Goal: Task Accomplishment & Management: Use online tool/utility

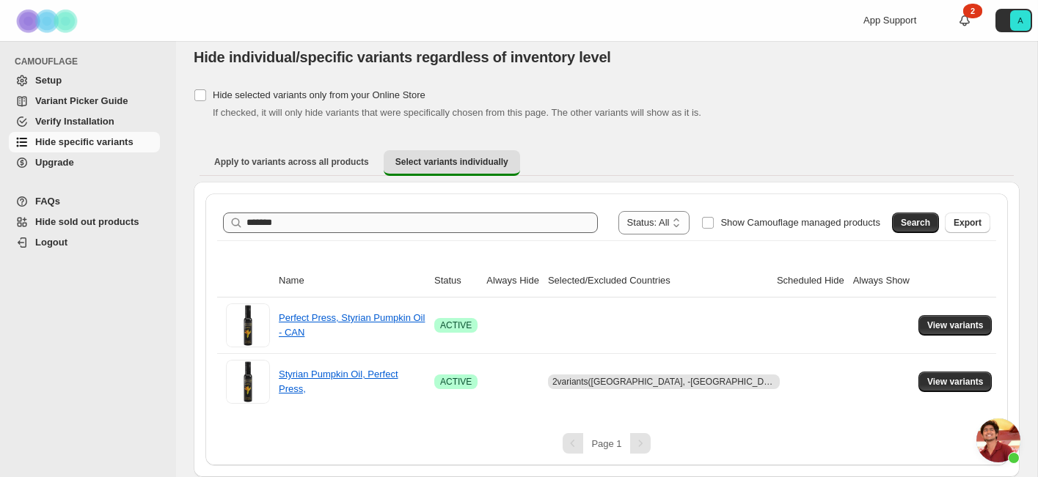
scroll to position [3872, 0]
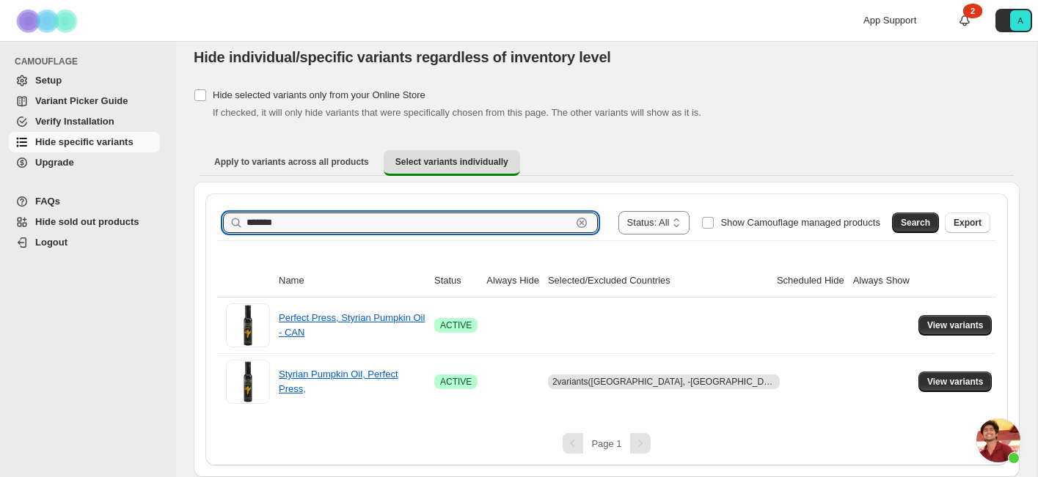
drag, startPoint x: 326, startPoint y: 227, endPoint x: 137, endPoint y: 219, distance: 189.3
click at [137, 220] on div "**********" at bounding box center [519, 232] width 1038 height 489
click at [274, 222] on input "**********" at bounding box center [408, 223] width 325 height 21
click at [913, 227] on span "Search" at bounding box center [914, 223] width 29 height 12
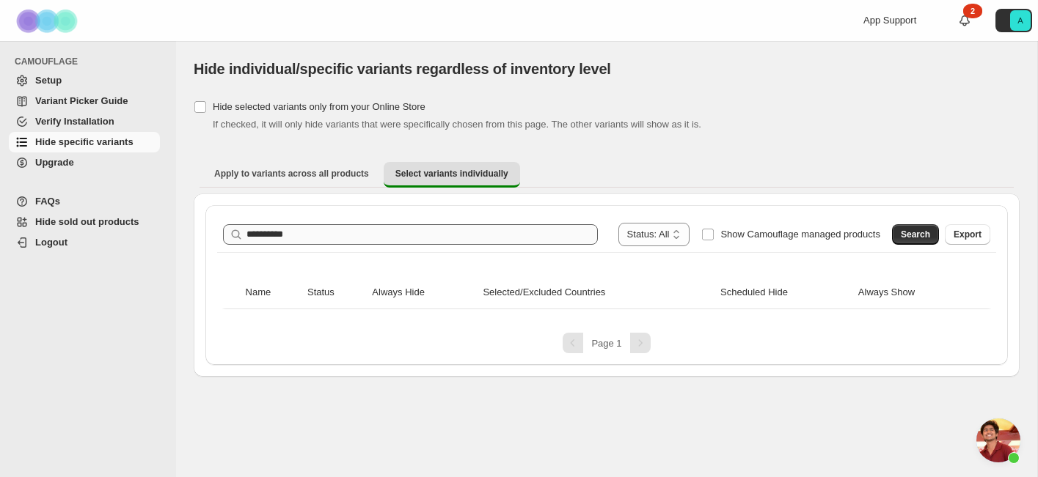
scroll to position [0, 0]
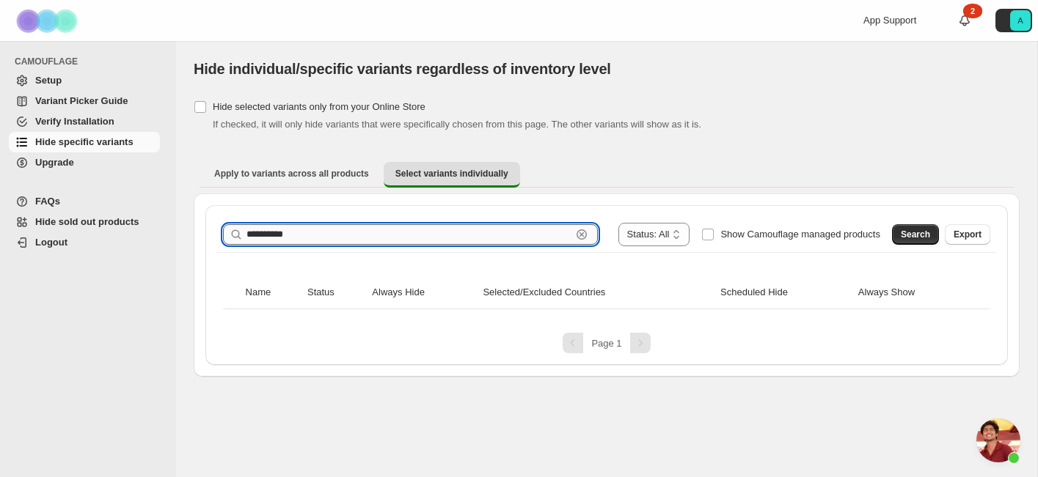
click at [272, 235] on input "**********" at bounding box center [408, 234] width 325 height 21
type input "**********"
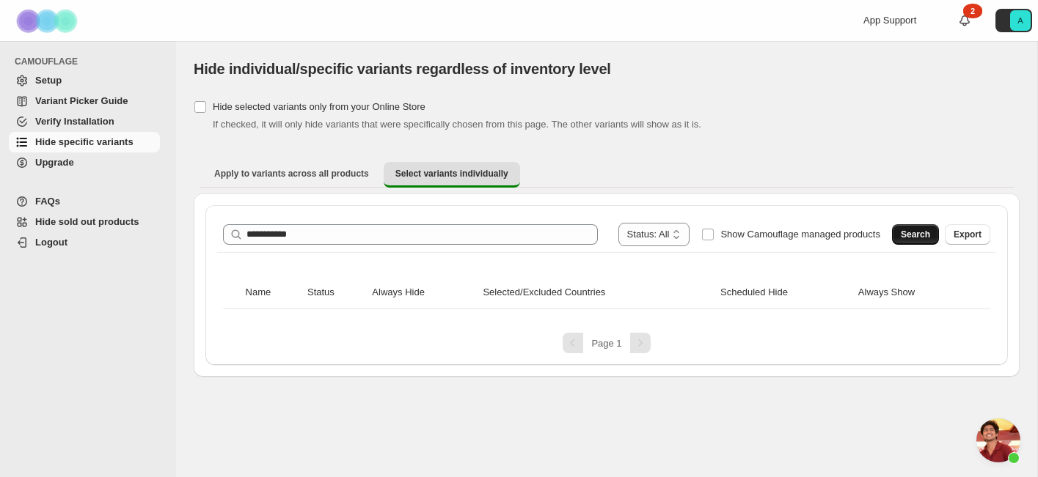
click at [896, 229] on button "Search" at bounding box center [915, 234] width 47 height 21
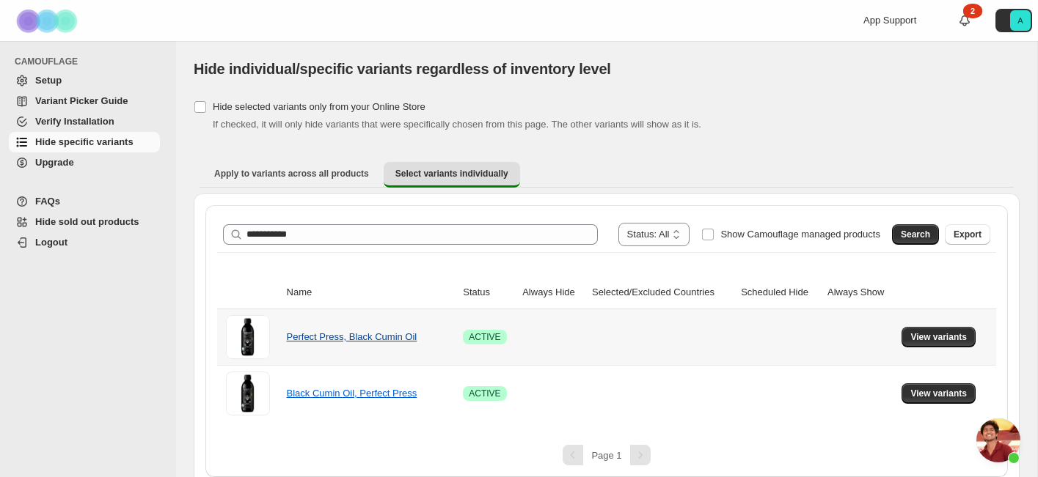
scroll to position [12, 0]
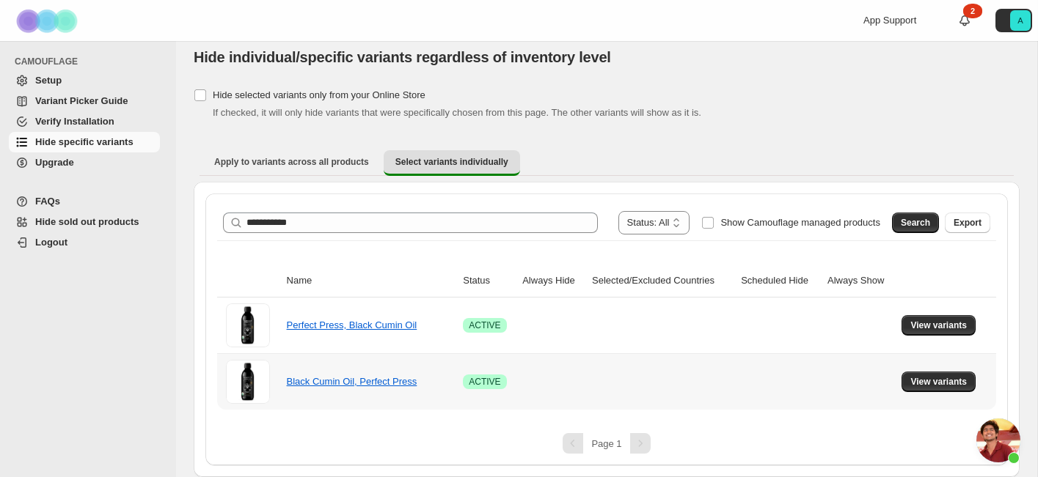
click at [925, 371] on td "View variants" at bounding box center [946, 381] width 99 height 56
click at [924, 377] on span "View variants" at bounding box center [938, 382] width 56 height 12
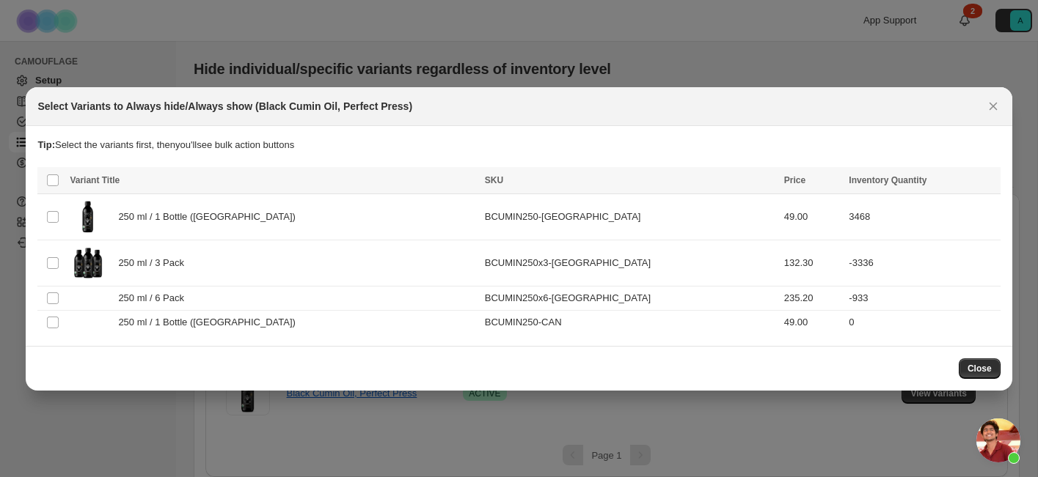
scroll to position [0, 0]
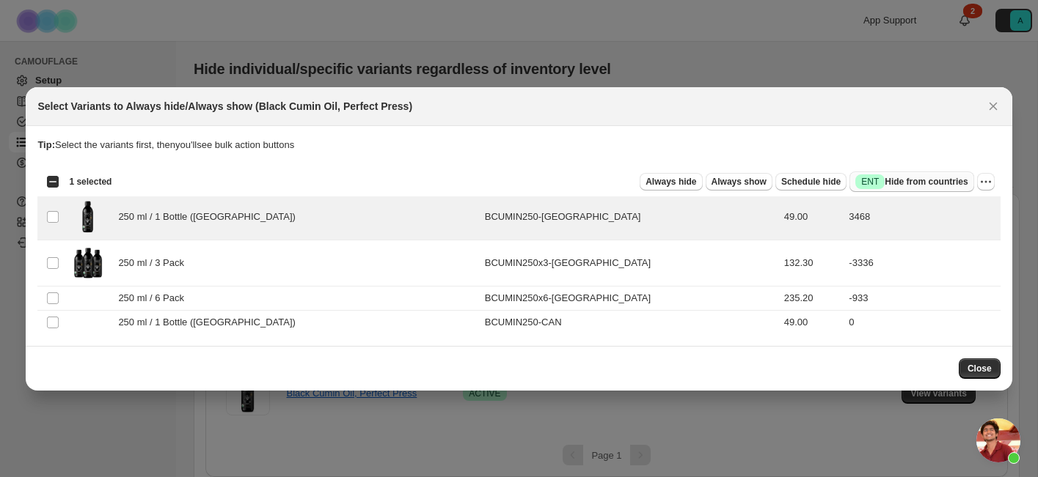
click at [895, 186] on span "Success ENT Hide from countries" at bounding box center [911, 182] width 112 height 15
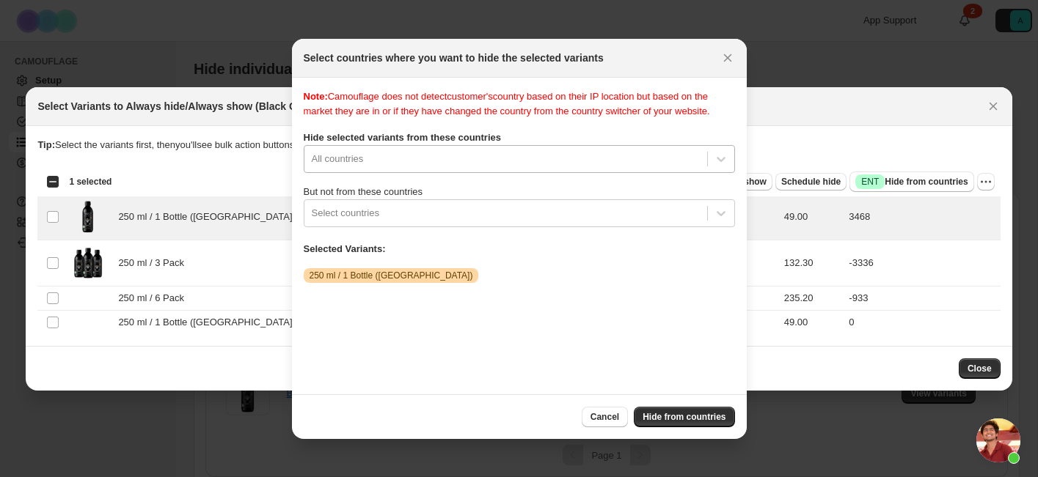
click at [398, 168] on div ":r3r:" at bounding box center [506, 159] width 388 height 18
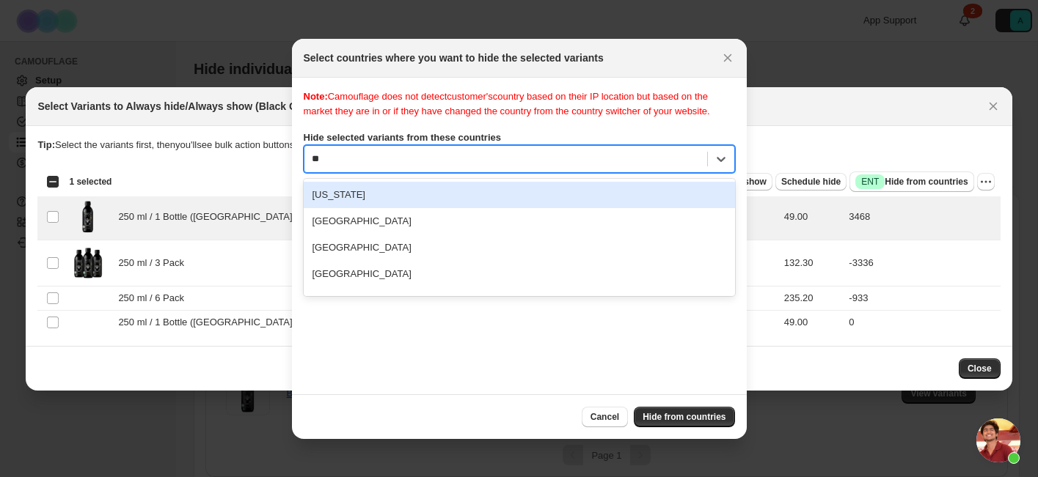
type input "***"
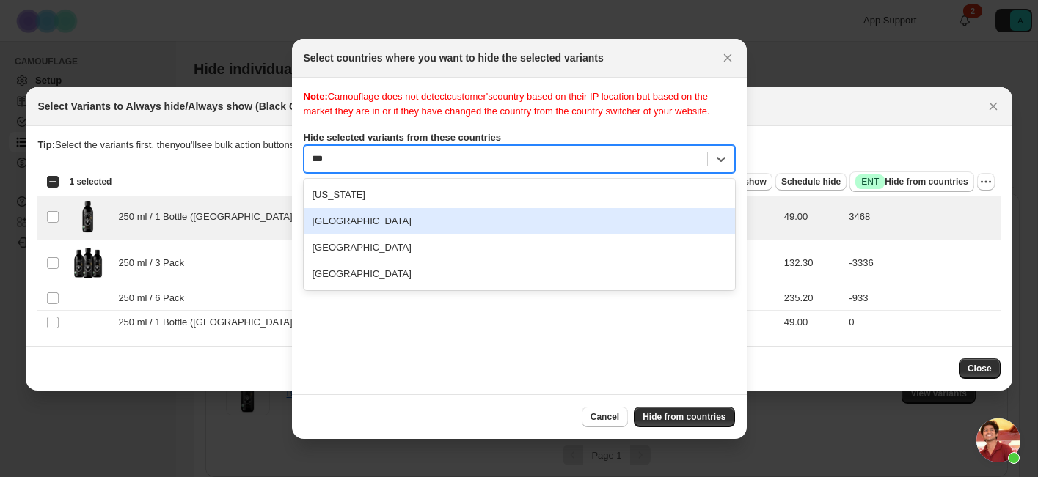
click at [414, 230] on div "[GEOGRAPHIC_DATA]" at bounding box center [519, 221] width 431 height 26
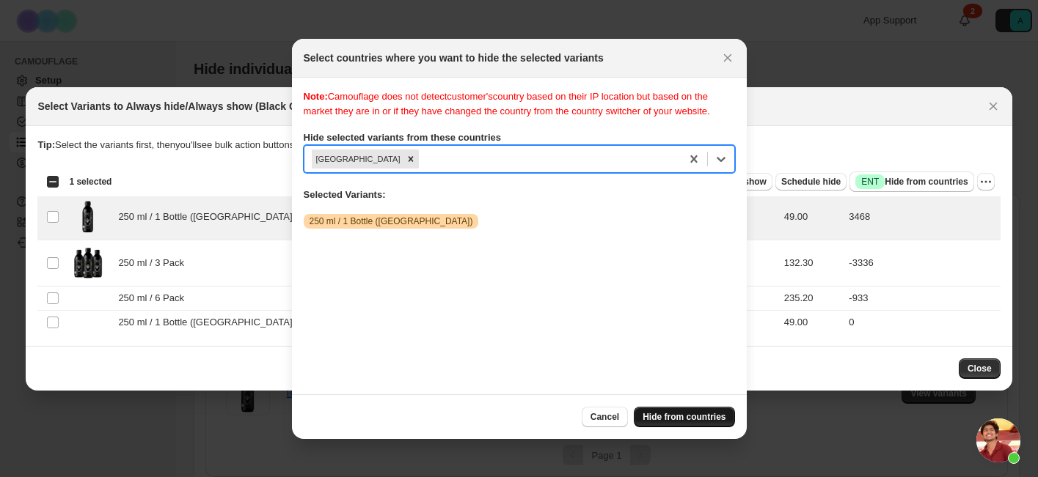
click at [682, 417] on span "Hide from countries" at bounding box center [683, 417] width 83 height 12
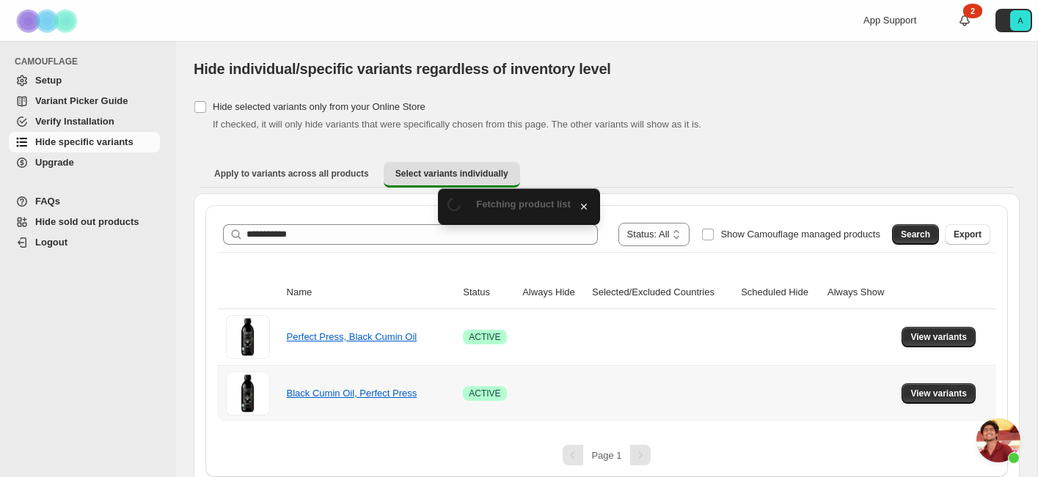
scroll to position [12, 0]
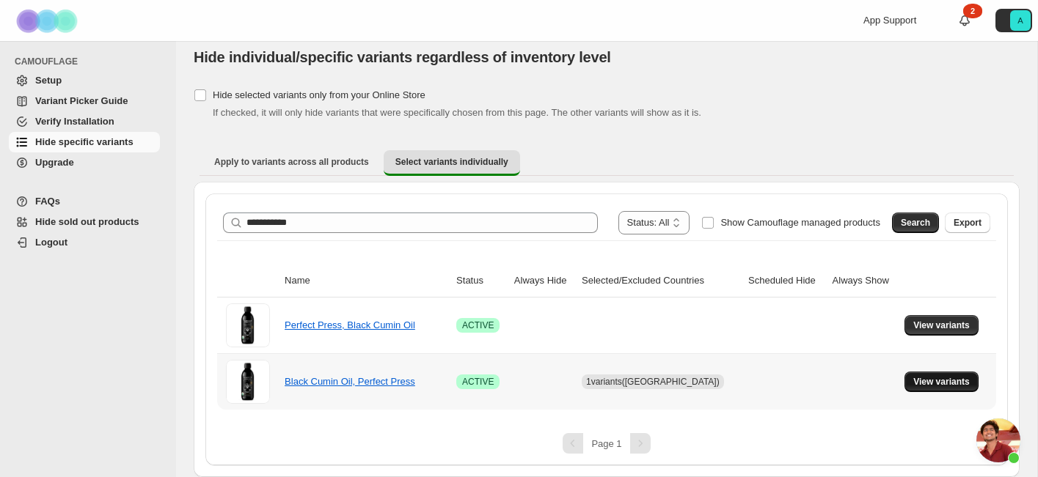
click at [942, 376] on span "View variants" at bounding box center [941, 382] width 56 height 12
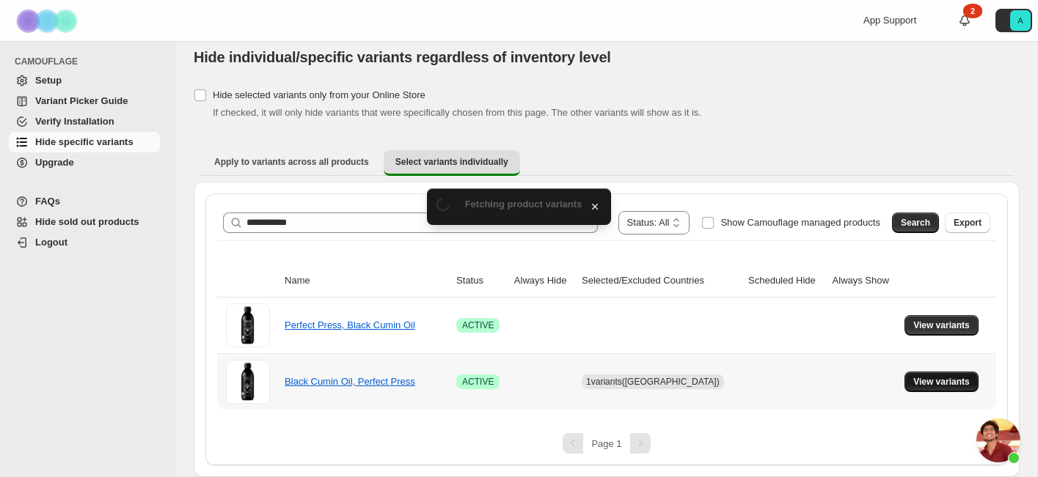
scroll to position [0, 0]
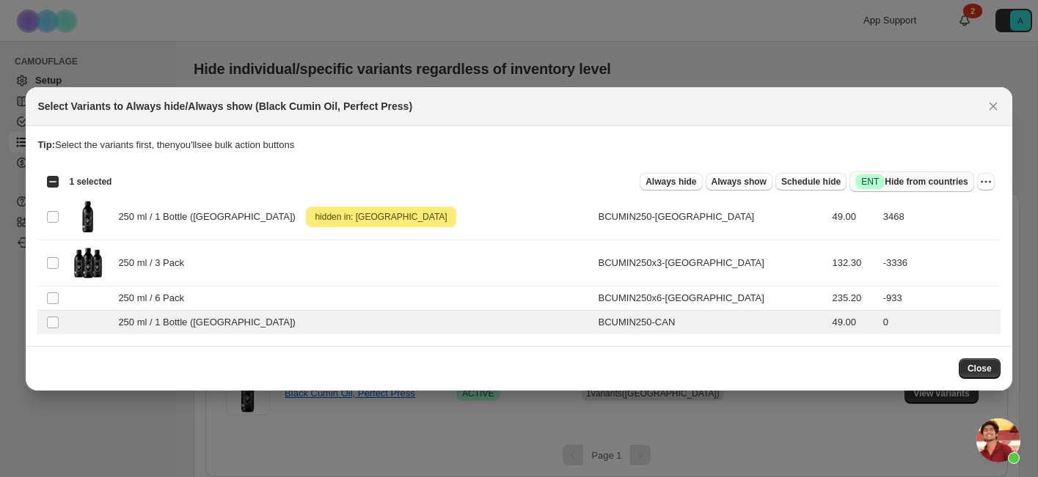
click at [903, 174] on button "Success ENT Hide from countries" at bounding box center [911, 182] width 124 height 21
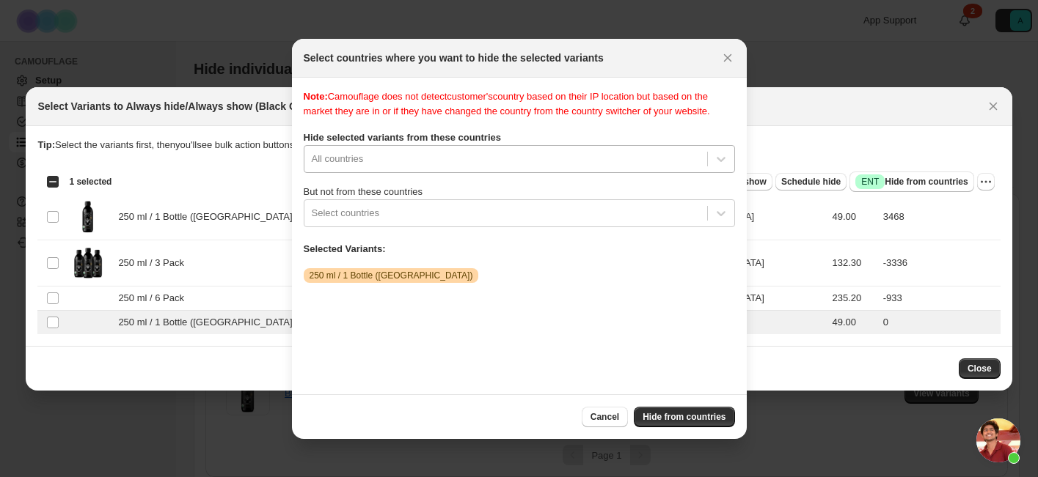
click at [442, 168] on div ":r4j:" at bounding box center [506, 159] width 388 height 18
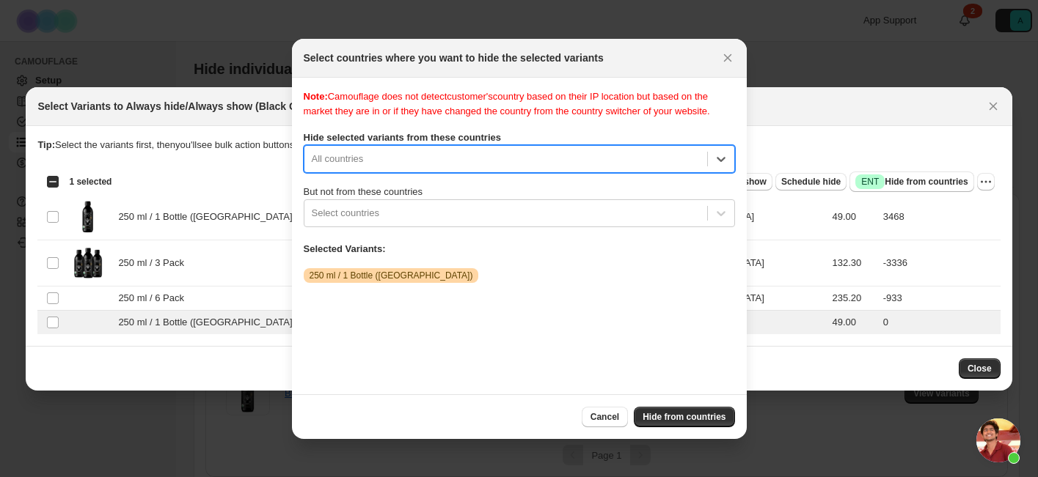
click at [442, 168] on div ":r4j:" at bounding box center [506, 159] width 388 height 18
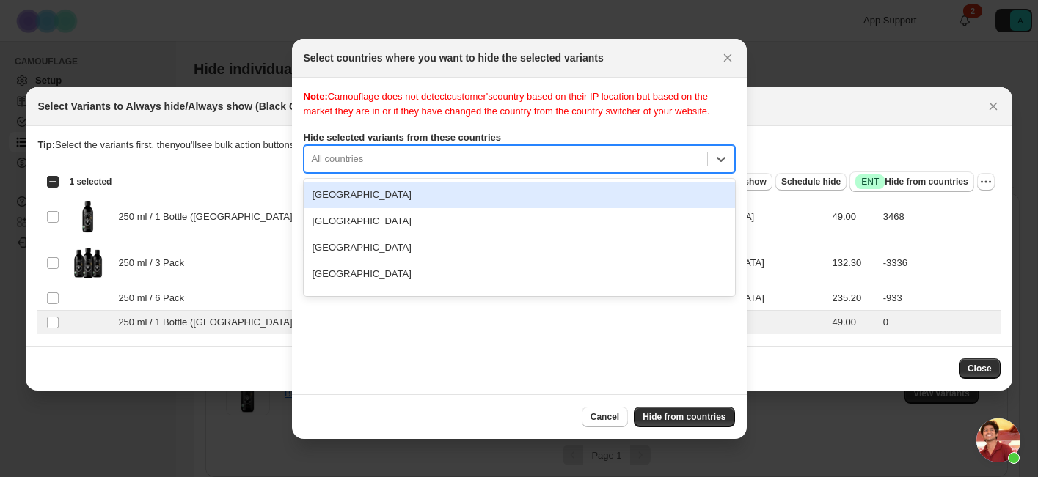
click at [442, 168] on div ":r4j:" at bounding box center [506, 159] width 388 height 18
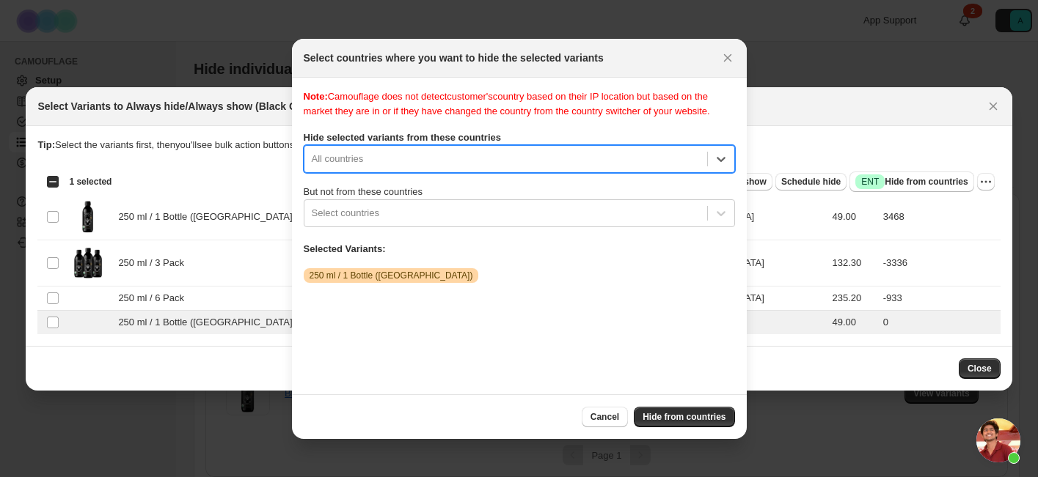
click at [442, 168] on div ":r4j:" at bounding box center [506, 159] width 388 height 18
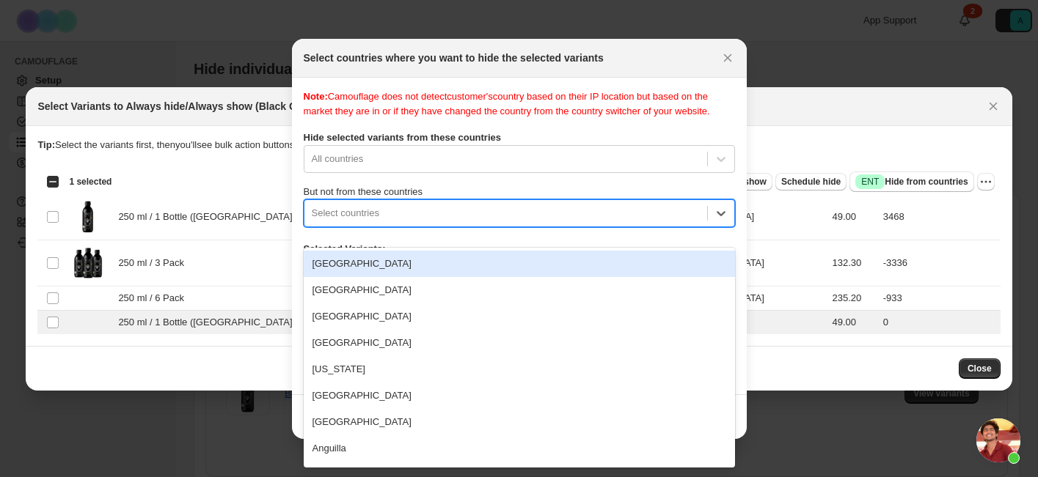
click at [445, 222] on div ":r4j:" at bounding box center [506, 214] width 388 height 18
type input "***"
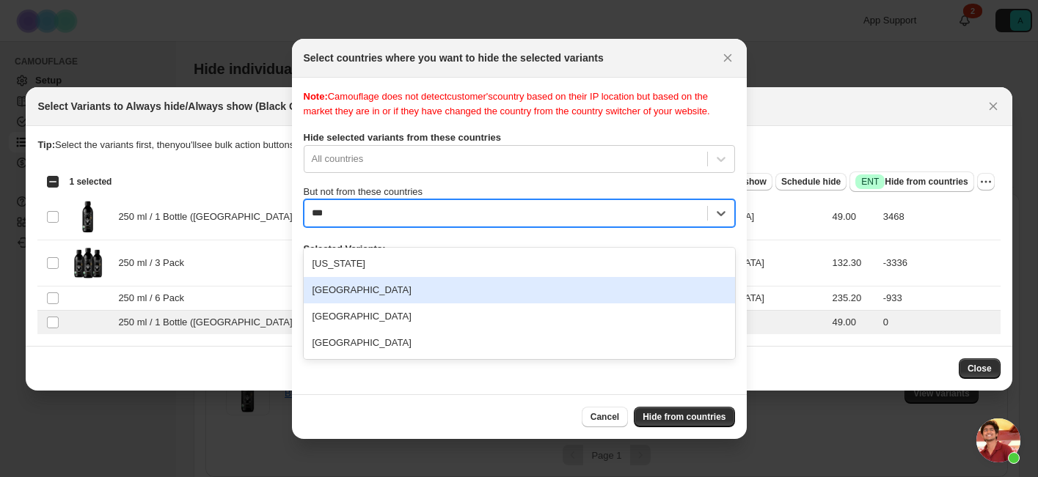
click at [431, 291] on div "[GEOGRAPHIC_DATA]" at bounding box center [519, 290] width 431 height 26
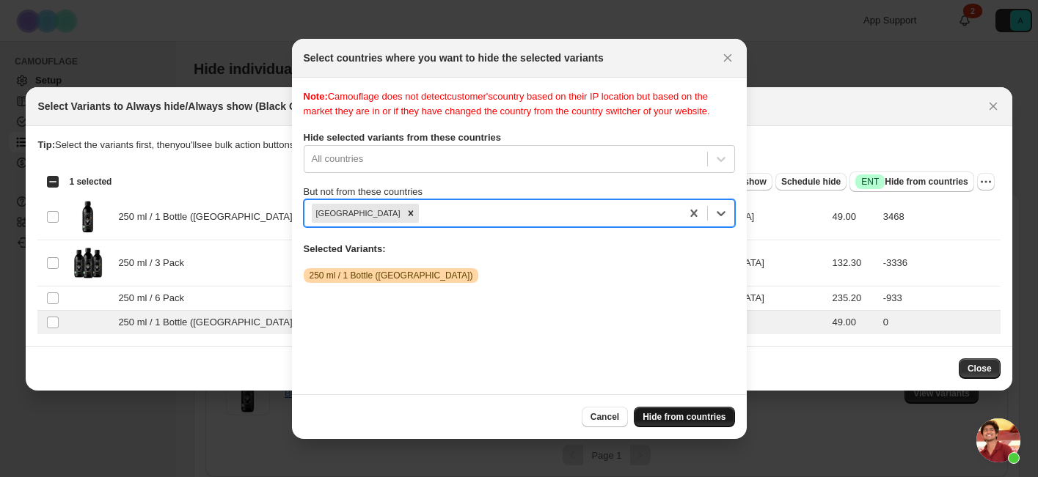
click at [683, 417] on span "Hide from countries" at bounding box center [683, 417] width 83 height 12
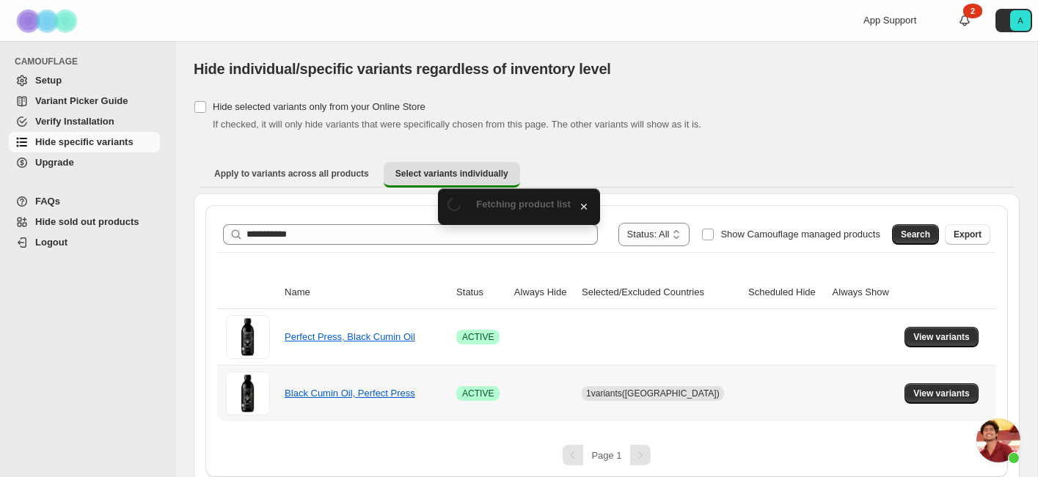
scroll to position [12, 0]
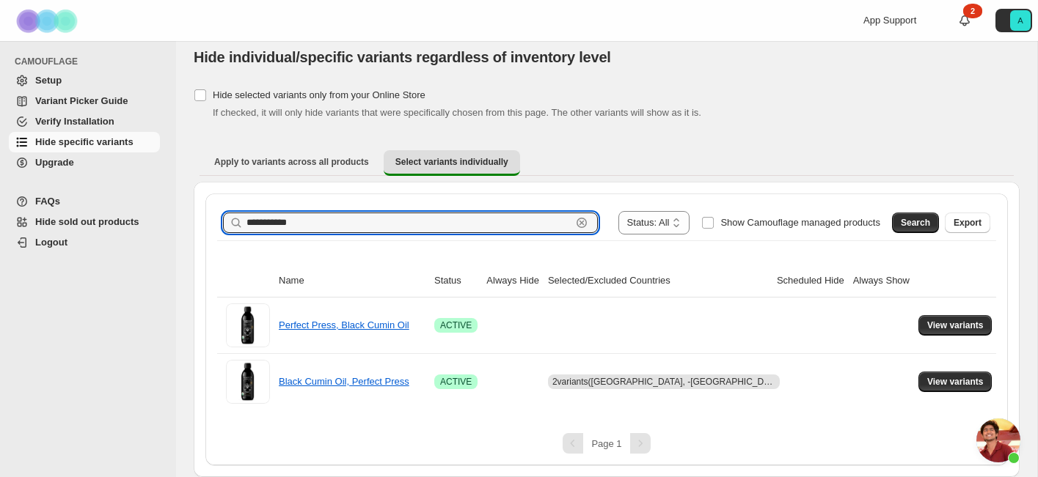
drag, startPoint x: 323, startPoint y: 226, endPoint x: 146, endPoint y: 221, distance: 177.5
click at [146, 221] on div "**********" at bounding box center [519, 232] width 1038 height 489
type input "****"
click at [290, 224] on input "****" at bounding box center [408, 223] width 325 height 21
click at [574, 218] on icon "button" at bounding box center [581, 223] width 15 height 15
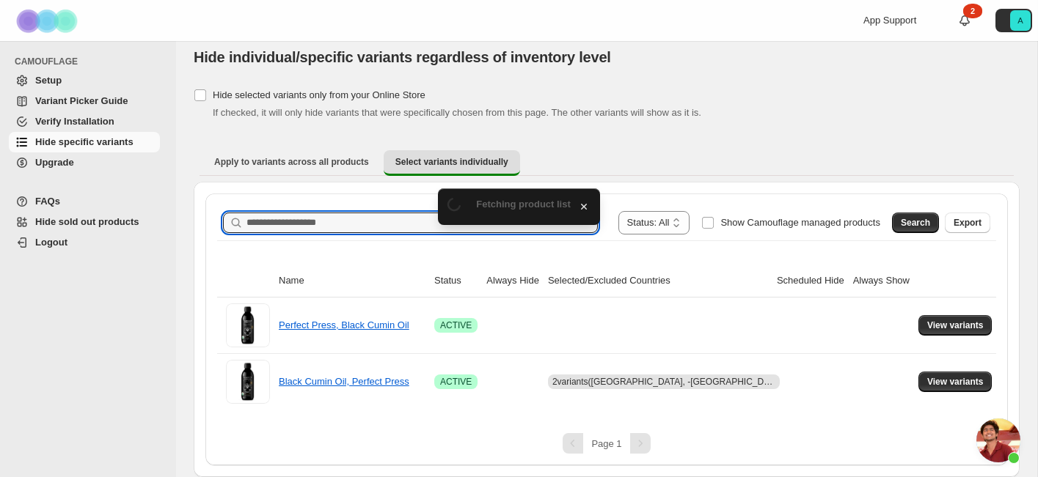
click at [345, 234] on div "**********" at bounding box center [606, 222] width 767 height 23
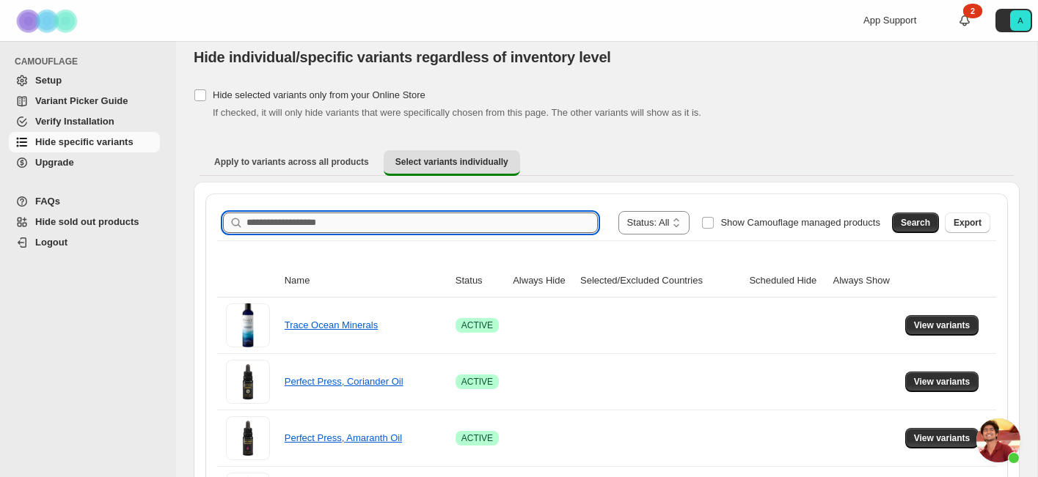
click at [343, 227] on input "Search product name" at bounding box center [421, 223] width 351 height 21
type input "****"
click at [915, 224] on span "Search" at bounding box center [914, 223] width 29 height 12
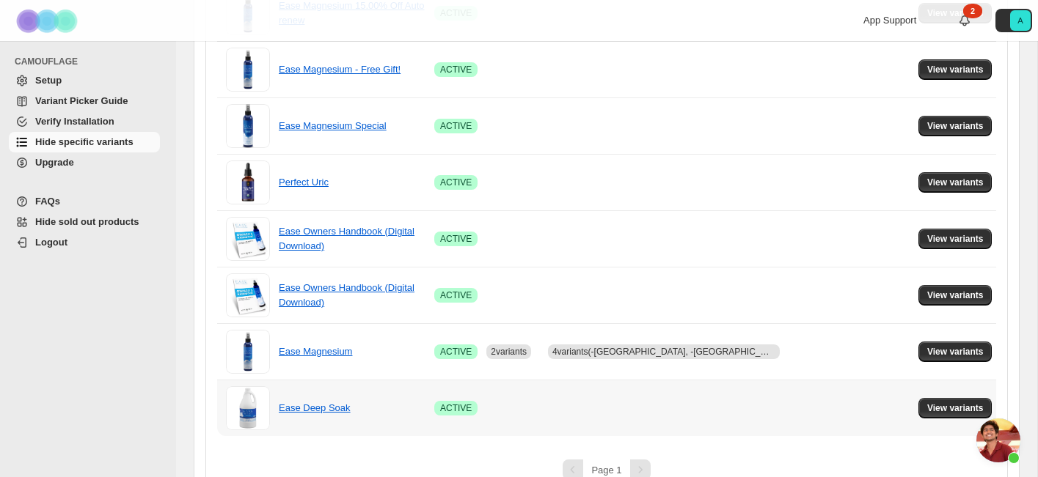
scroll to position [444, 0]
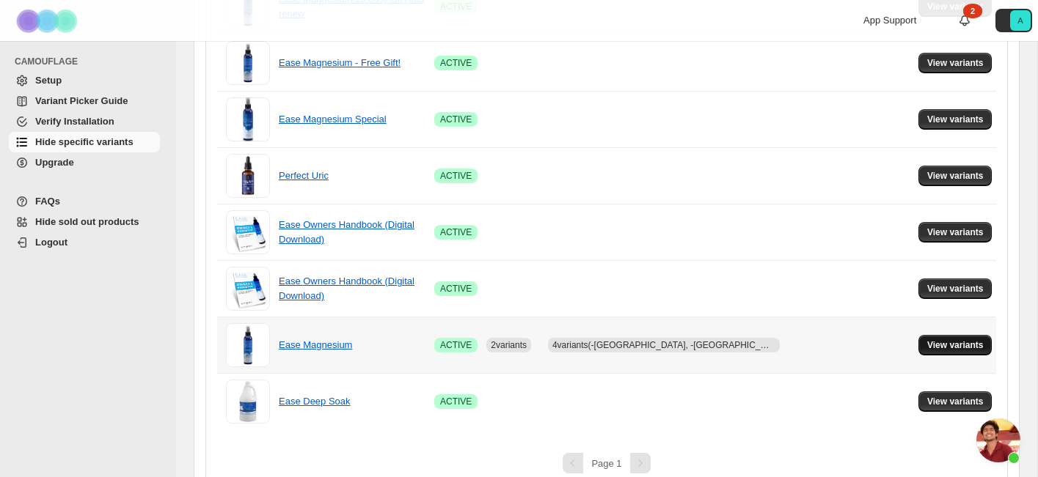
click at [938, 348] on span "View variants" at bounding box center [955, 346] width 56 height 12
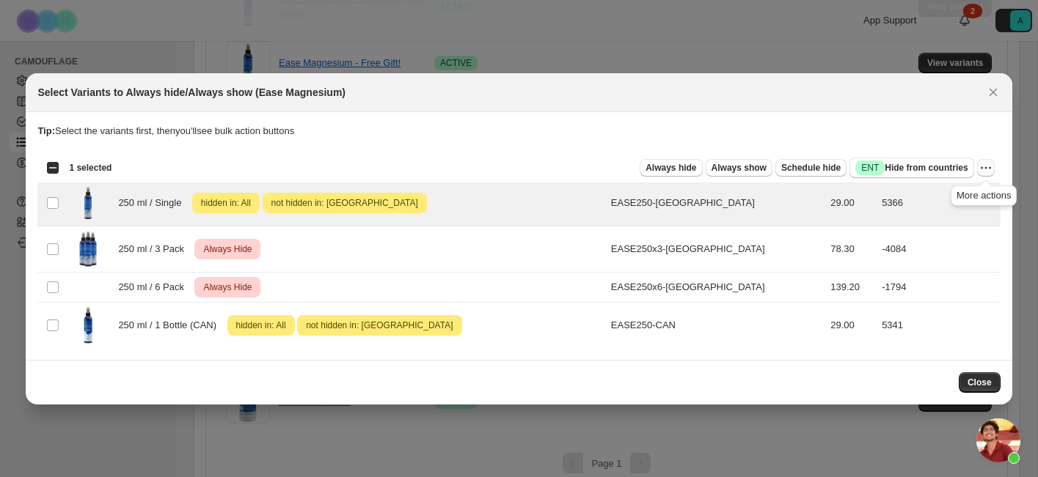
click at [986, 166] on icon "More actions" at bounding box center [985, 168] width 15 height 15
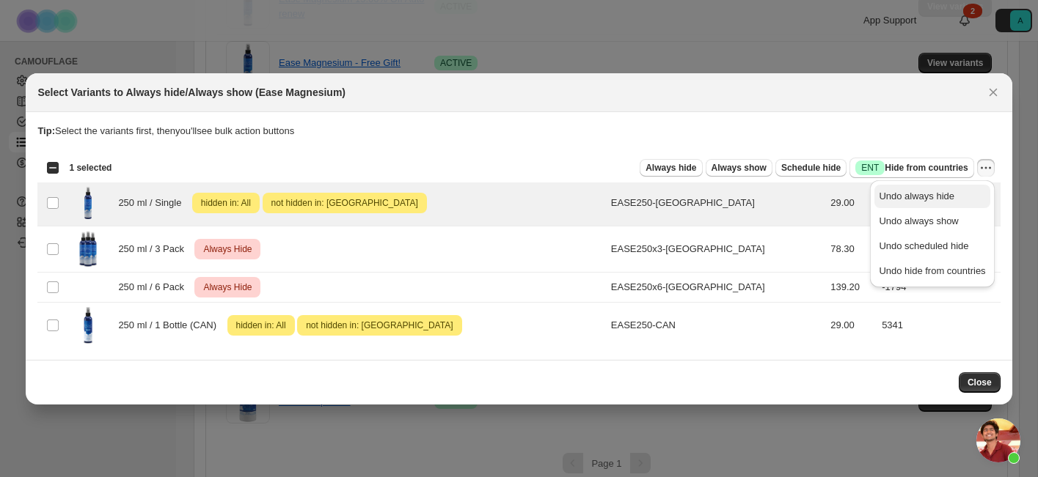
click at [969, 206] on button "Undo always hide" at bounding box center [931, 196] width 115 height 23
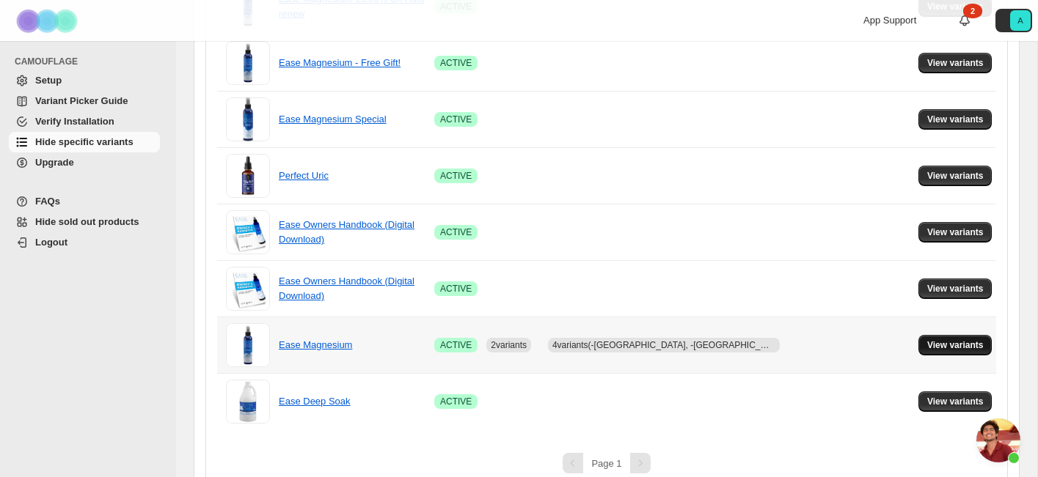
click at [949, 344] on span "View variants" at bounding box center [955, 346] width 56 height 12
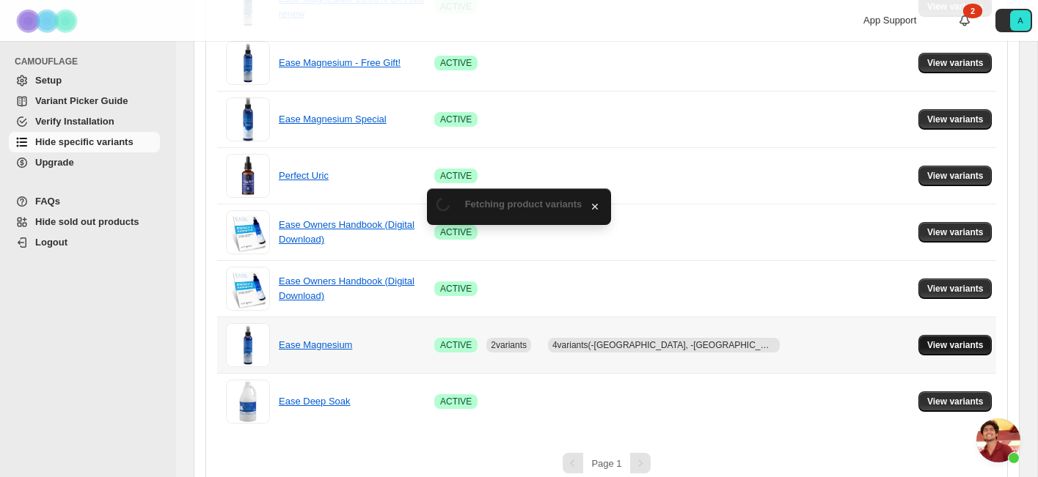
scroll to position [0, 0]
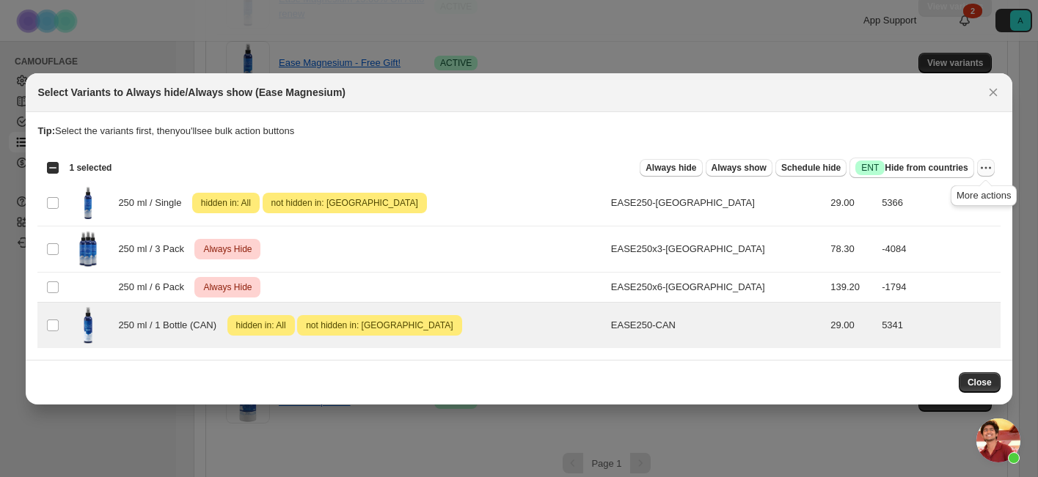
click at [981, 172] on icon "More actions" at bounding box center [985, 168] width 15 height 15
click at [963, 202] on span "Undo always hide" at bounding box center [931, 196] width 106 height 15
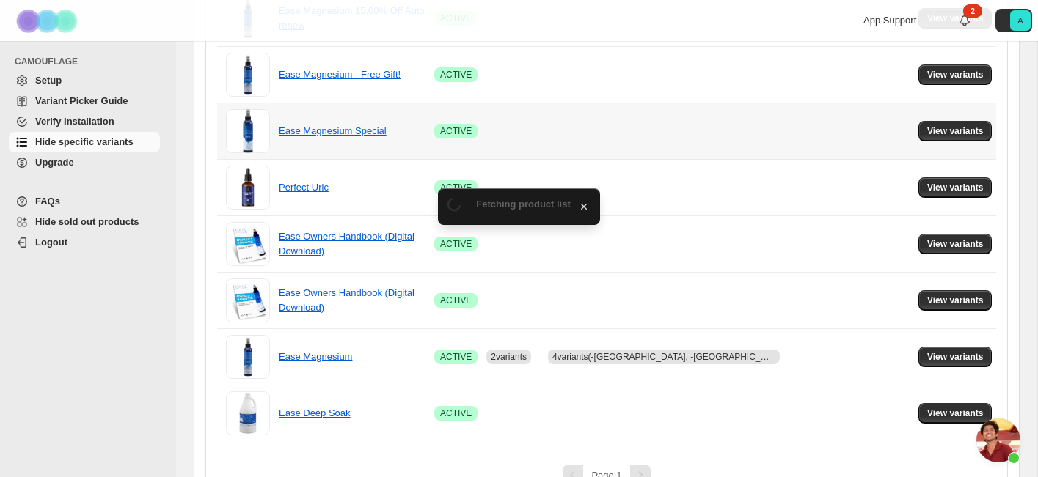
scroll to position [444, 0]
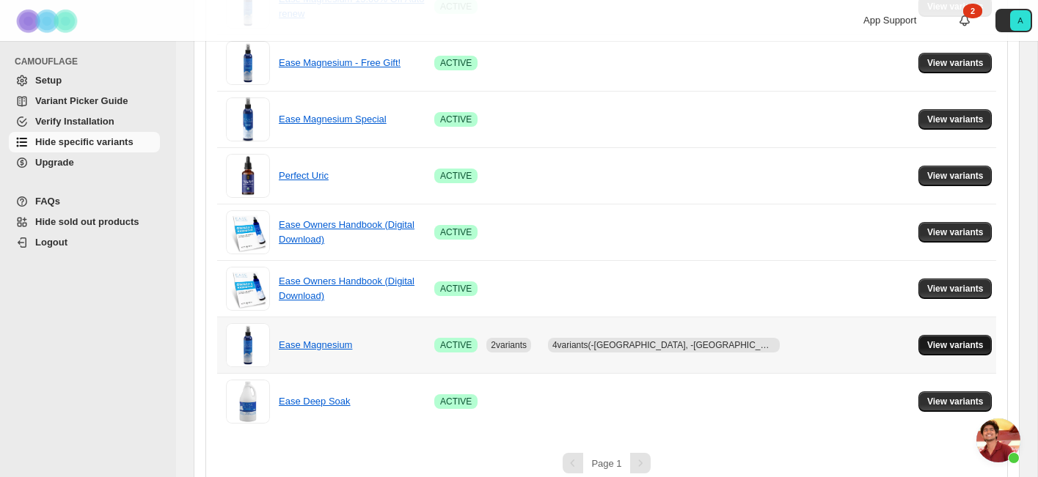
click at [939, 339] on button "View variants" at bounding box center [955, 345] width 74 height 21
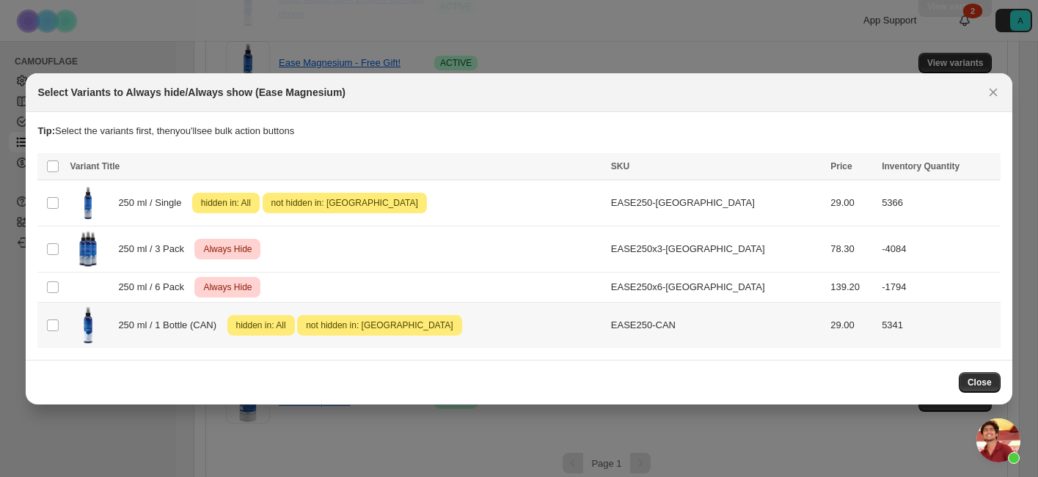
scroll to position [0, 0]
click at [46, 329] on span ":r65:" at bounding box center [52, 325] width 13 height 13
click at [988, 171] on icon "More actions" at bounding box center [985, 168] width 15 height 15
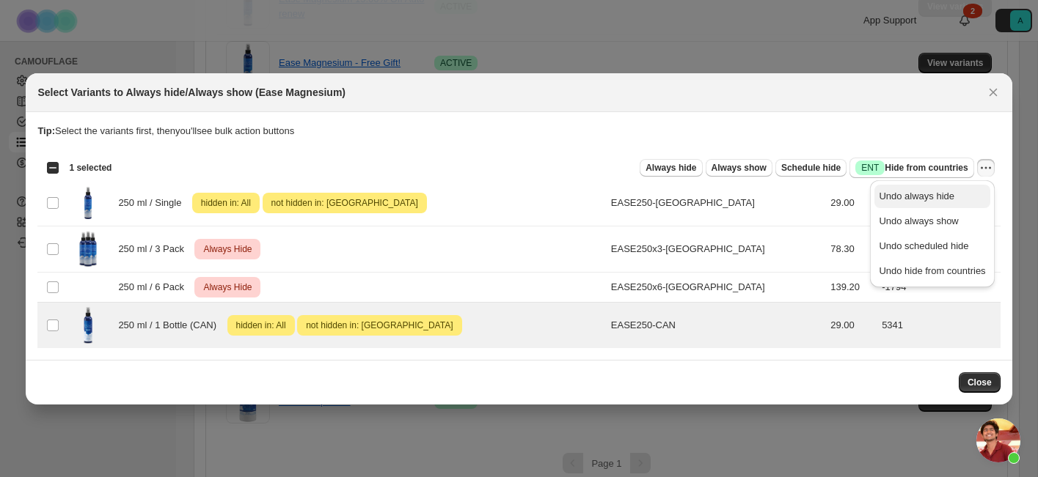
click at [955, 202] on span "Undo always hide" at bounding box center [931, 196] width 106 height 15
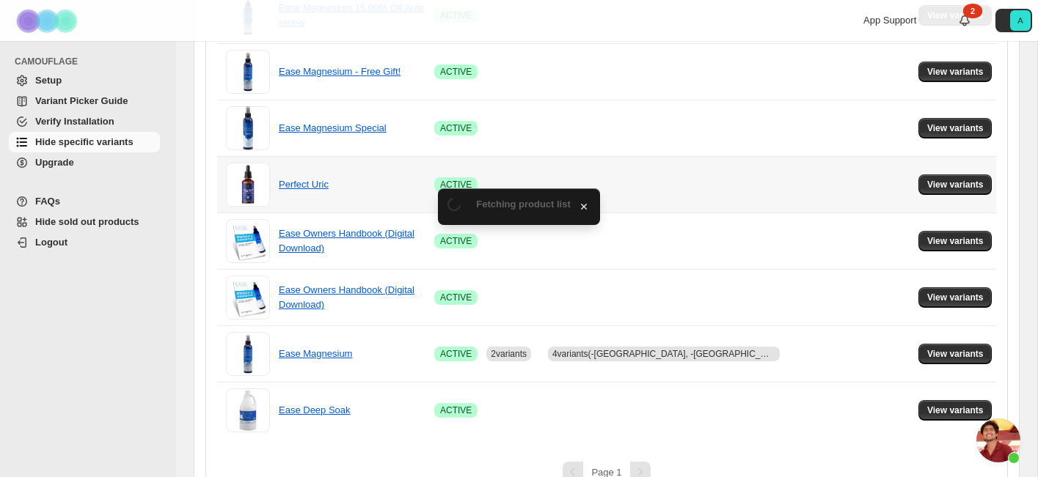
scroll to position [444, 0]
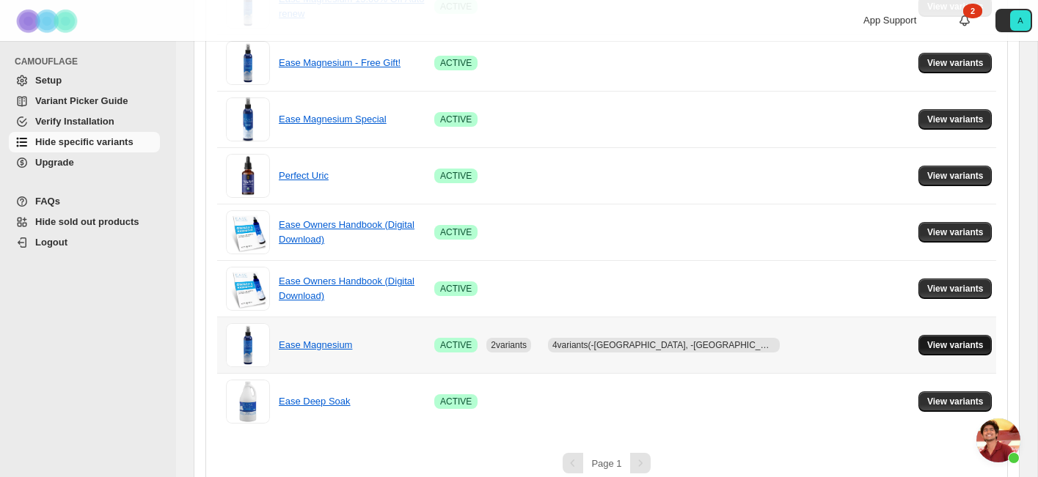
click at [963, 345] on span "View variants" at bounding box center [955, 346] width 56 height 12
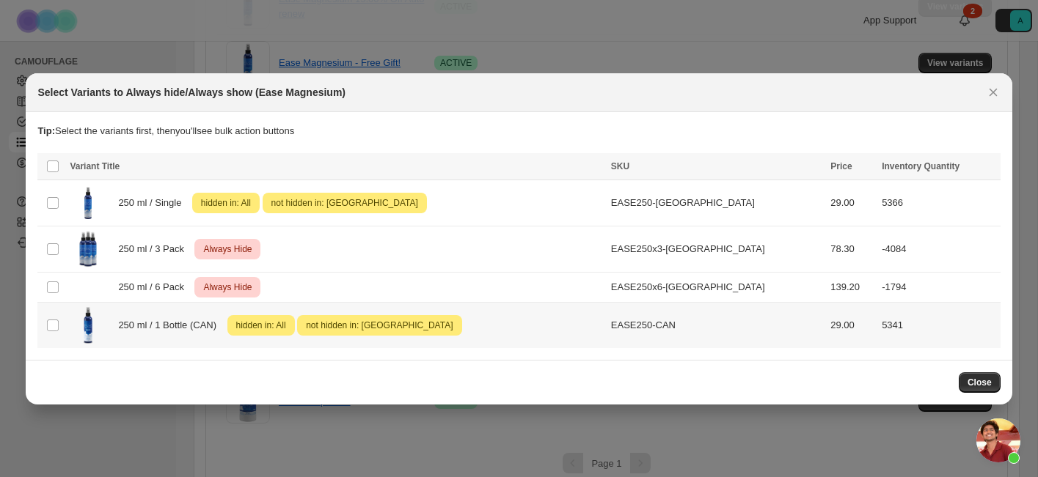
scroll to position [0, 0]
click at [980, 171] on icon "More actions" at bounding box center [985, 168] width 15 height 15
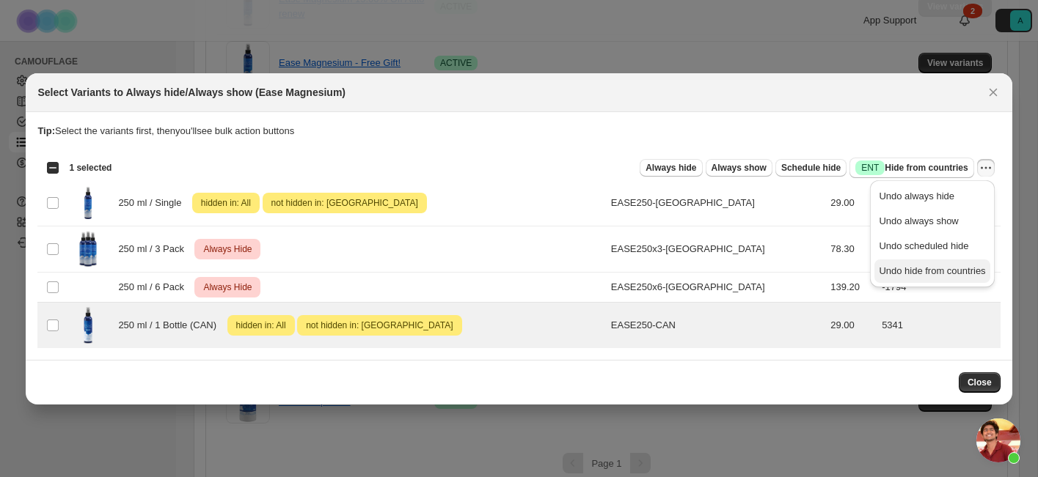
click at [961, 270] on span "Undo hide from countries" at bounding box center [931, 270] width 106 height 11
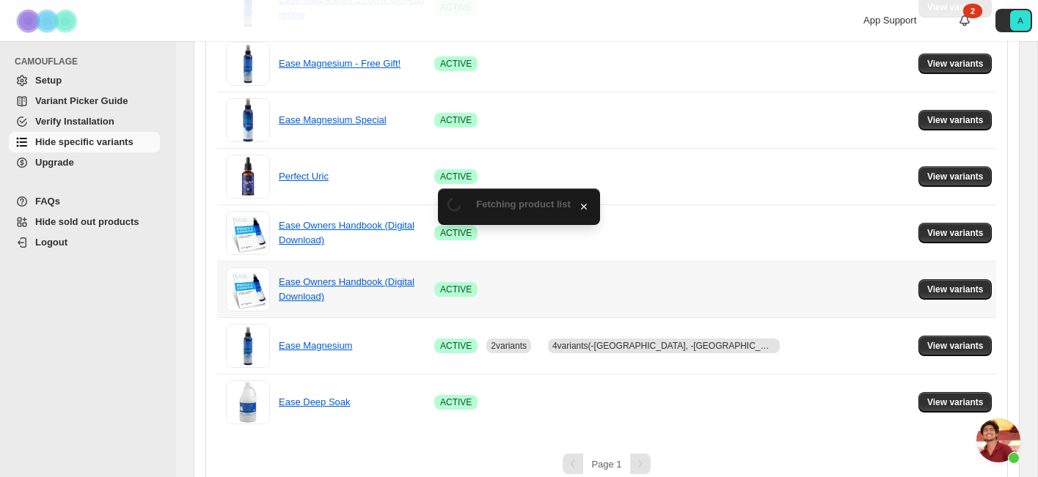
scroll to position [444, 0]
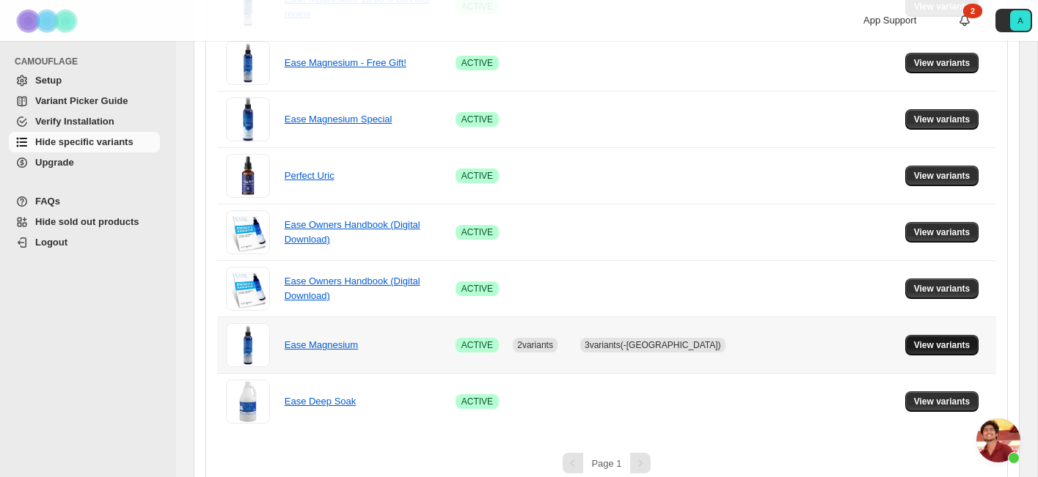
click at [953, 348] on span "View variants" at bounding box center [942, 346] width 56 height 12
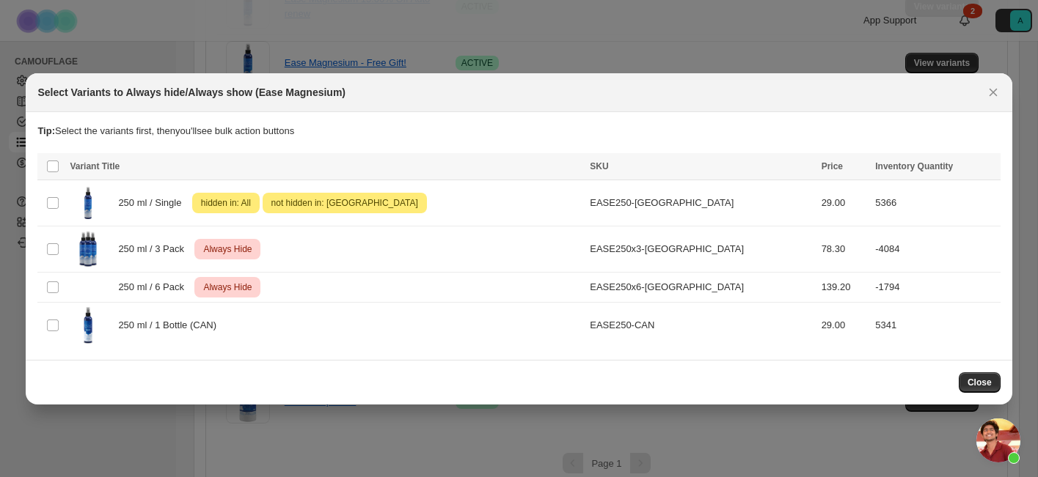
scroll to position [0, 0]
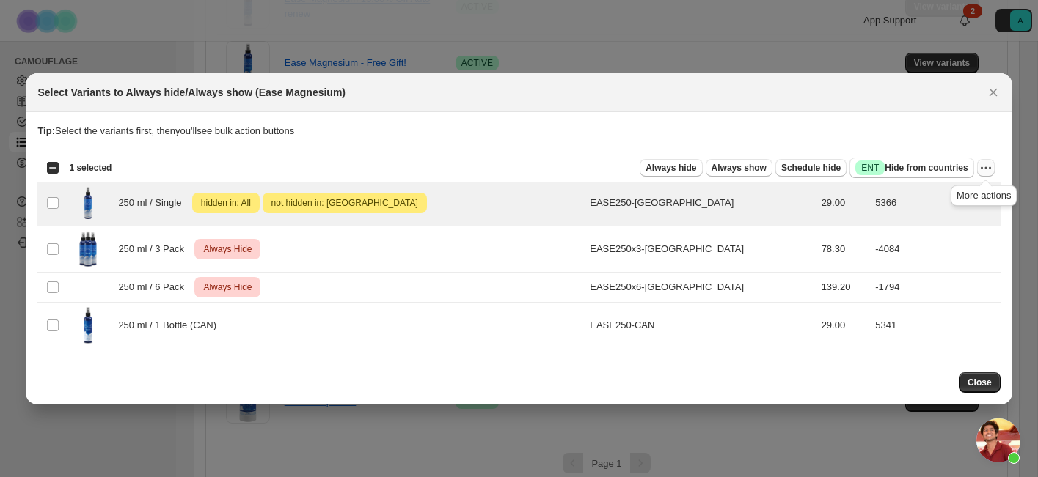
click at [986, 170] on icon "More actions" at bounding box center [985, 168] width 15 height 15
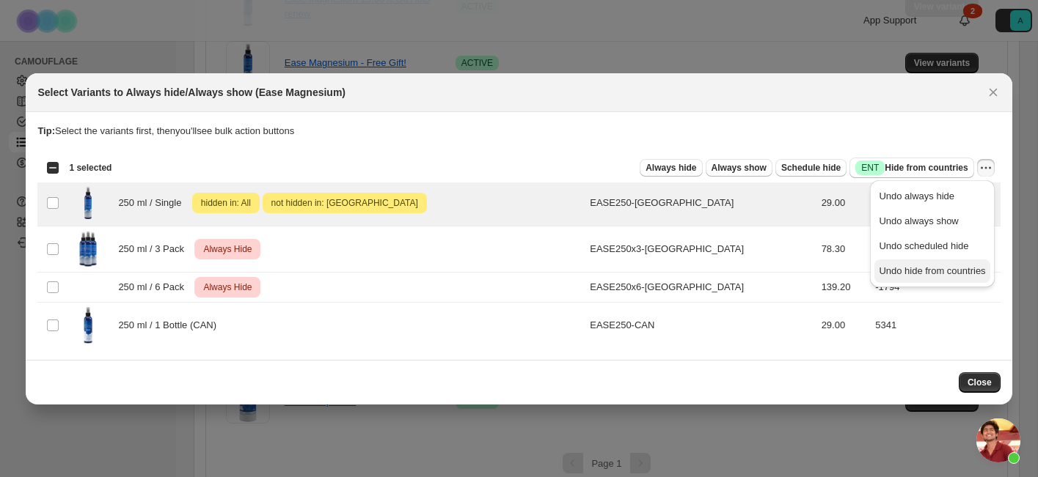
click at [964, 263] on button "Undo hide from countries" at bounding box center [931, 271] width 115 height 23
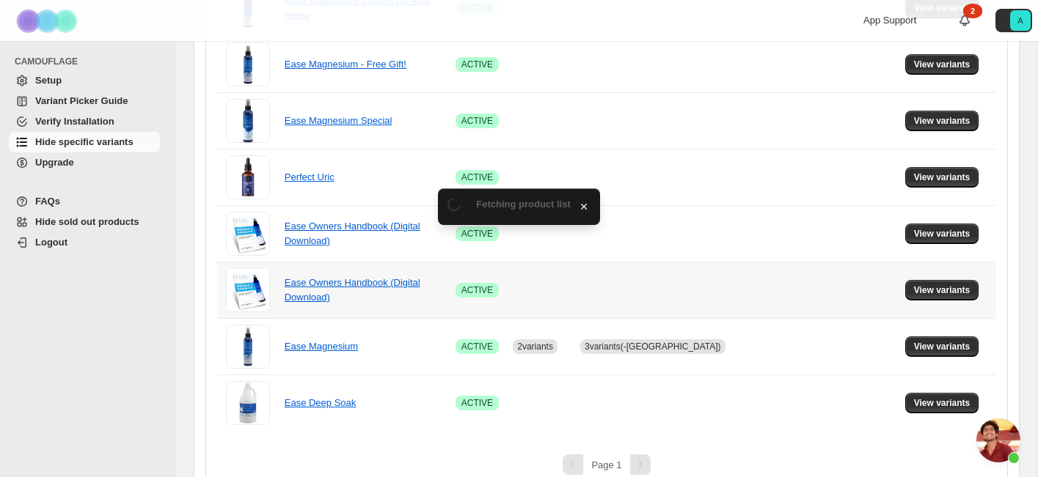
scroll to position [444, 0]
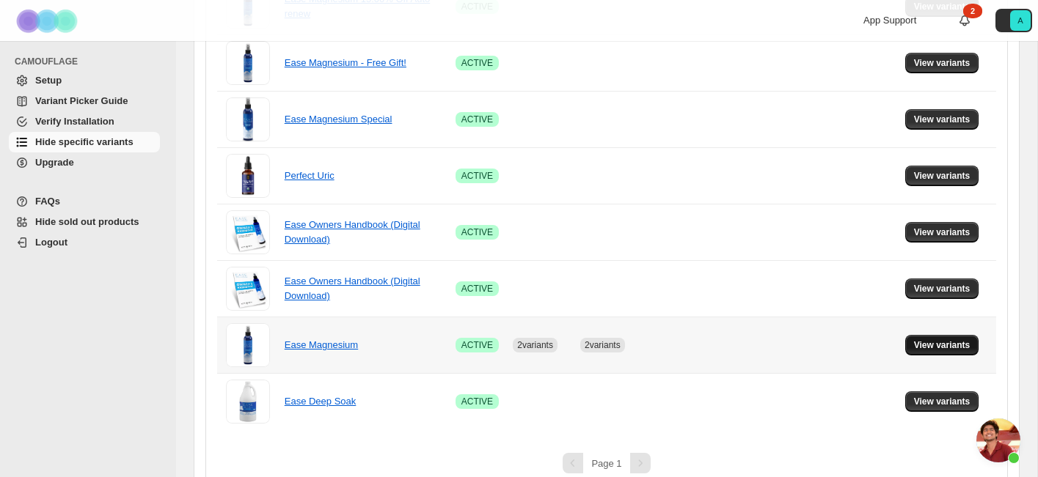
click at [944, 339] on button "View variants" at bounding box center [942, 345] width 74 height 21
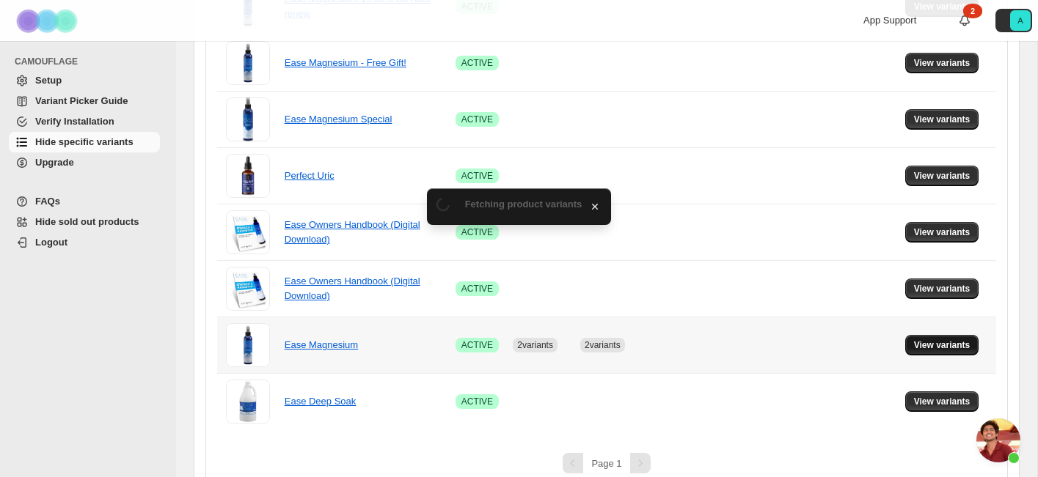
scroll to position [0, 0]
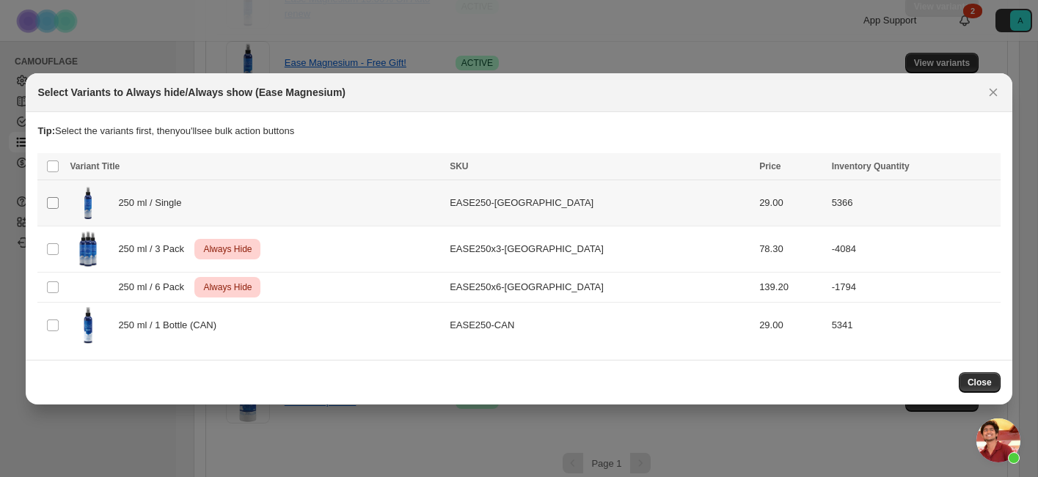
click at [59, 205] on span ":r89:" at bounding box center [52, 203] width 13 height 13
click at [944, 164] on span "Success ENT Hide from countries" at bounding box center [911, 168] width 112 height 15
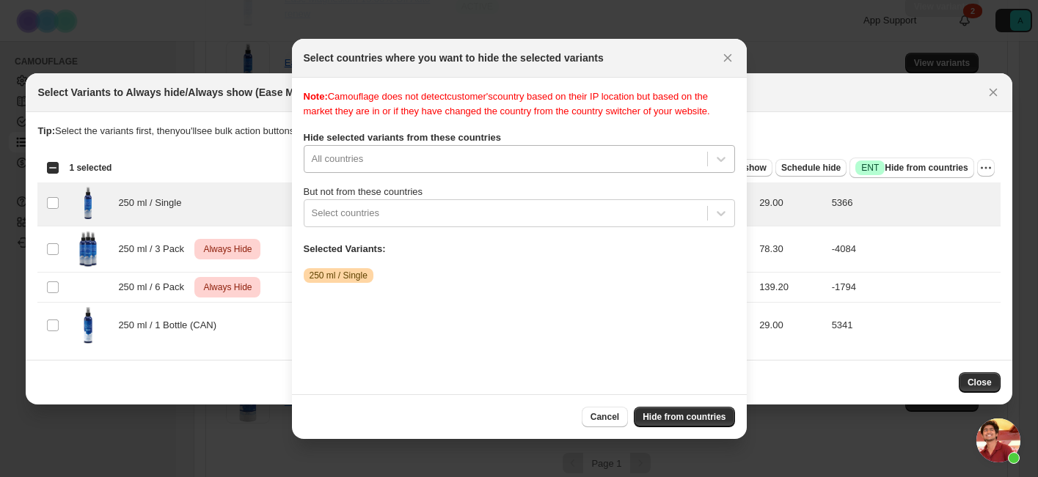
click at [499, 168] on div ":r90:" at bounding box center [506, 159] width 388 height 18
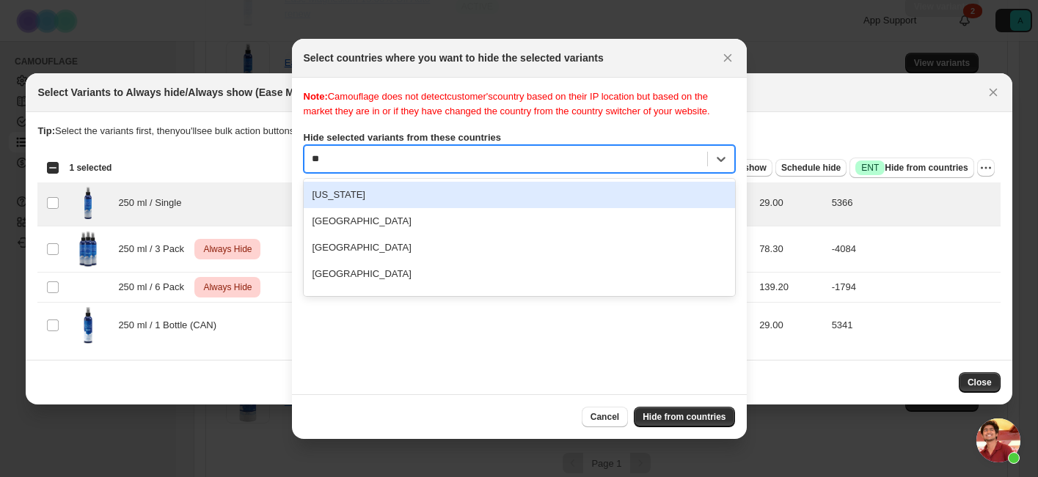
type input "***"
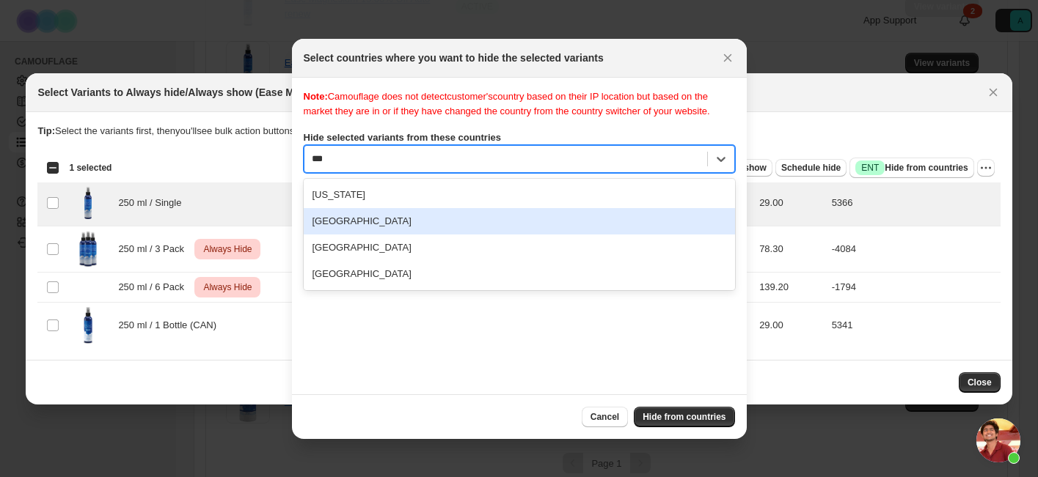
drag, startPoint x: 522, startPoint y: 252, endPoint x: 523, endPoint y: 229, distance: 23.5
click at [523, 229] on div "[US_STATE] [GEOGRAPHIC_DATA] [GEOGRAPHIC_DATA] [GEOGRAPHIC_DATA]" at bounding box center [519, 234] width 431 height 111
click at [523, 229] on div "[GEOGRAPHIC_DATA]" at bounding box center [519, 221] width 431 height 26
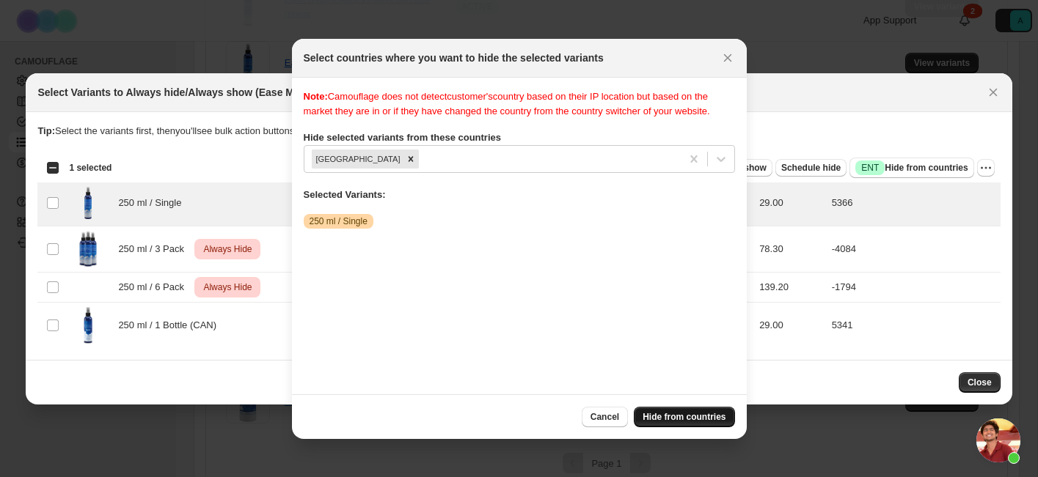
click at [692, 426] on button "Hide from countries" at bounding box center [684, 417] width 100 height 21
click at [693, 423] on button "Hide from countries" at bounding box center [684, 417] width 100 height 21
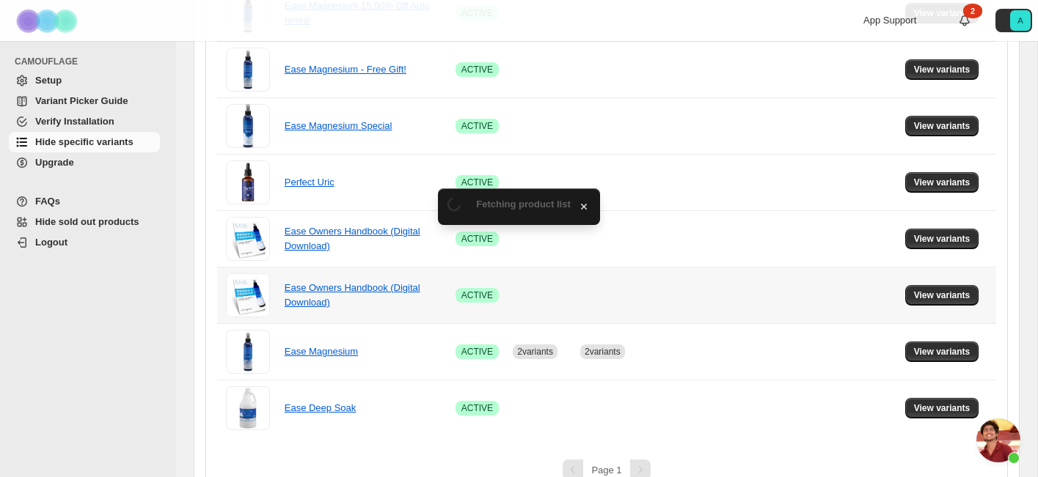
scroll to position [444, 0]
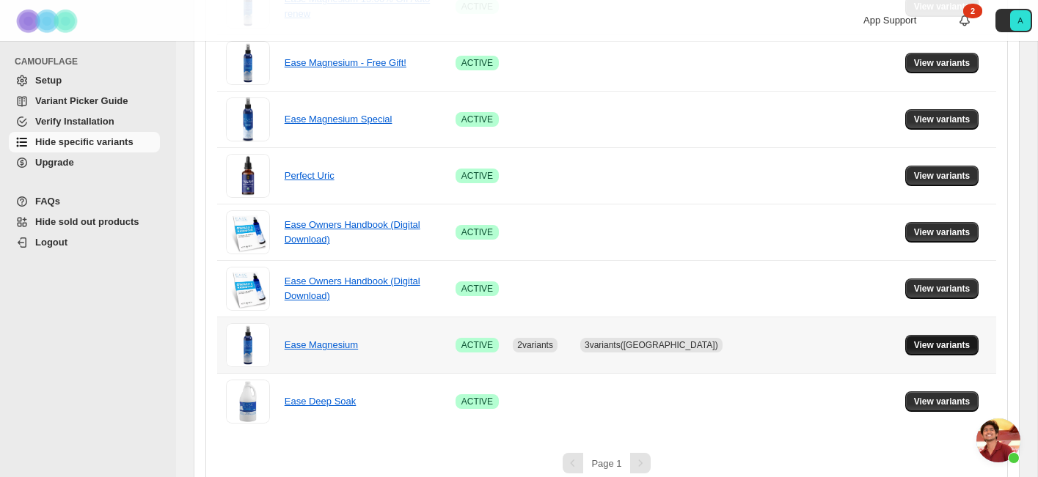
click at [937, 351] on button "View variants" at bounding box center [942, 345] width 74 height 21
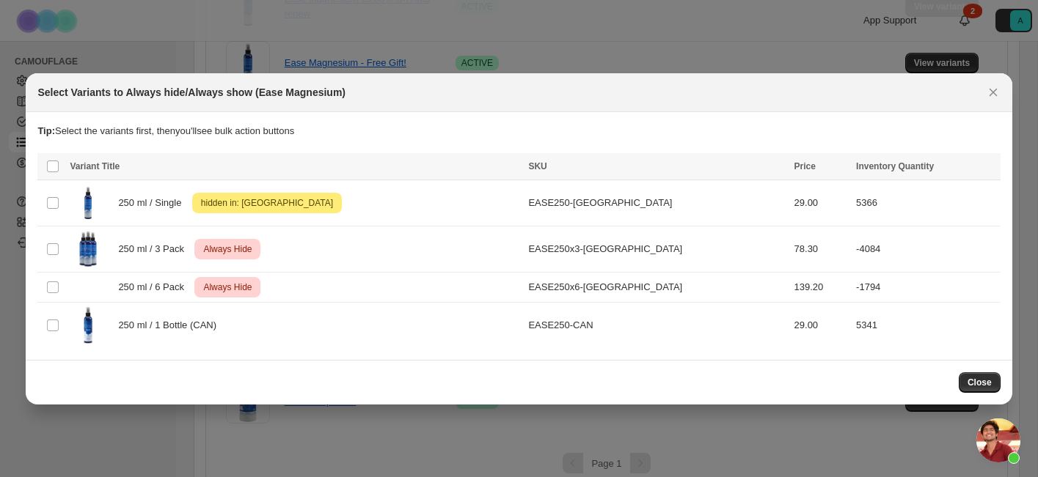
scroll to position [0, 0]
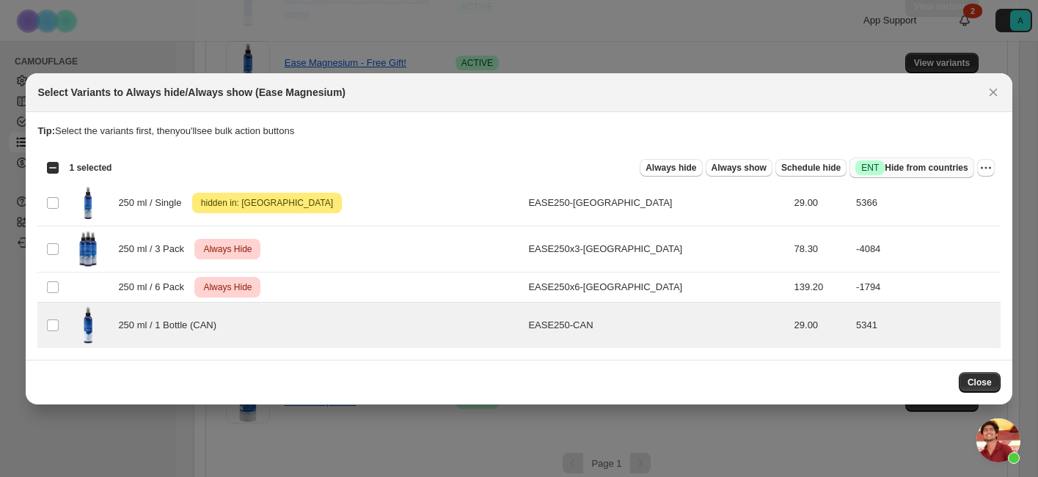
click at [940, 173] on span "Success ENT Hide from countries" at bounding box center [911, 168] width 112 height 15
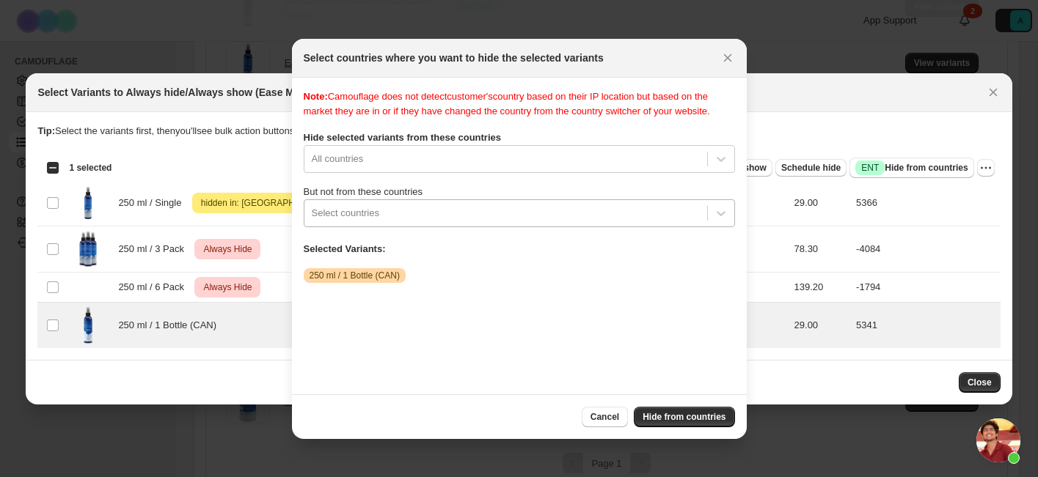
click at [436, 222] on div ":r9o:" at bounding box center [506, 214] width 388 height 18
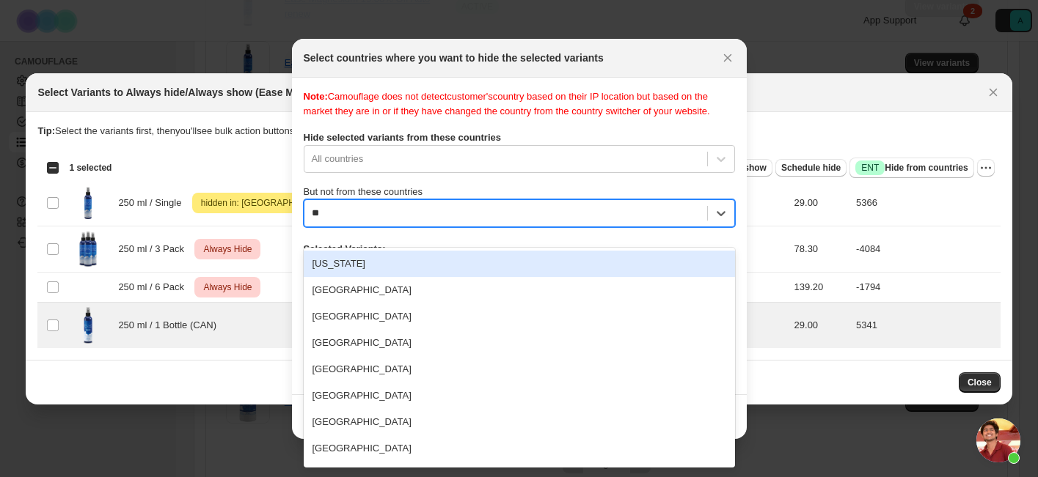
type input "***"
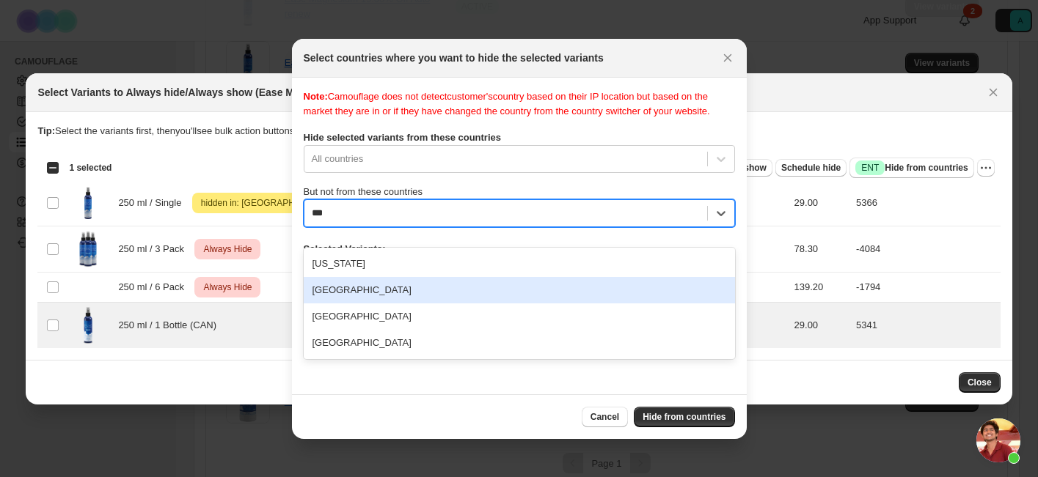
click at [420, 290] on div "[GEOGRAPHIC_DATA]" at bounding box center [519, 290] width 431 height 26
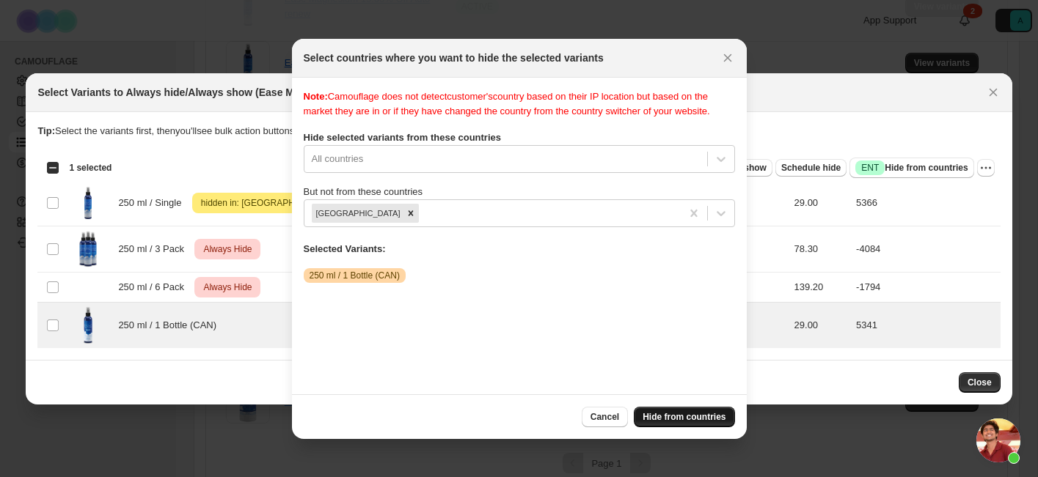
click at [689, 409] on button "Hide from countries" at bounding box center [684, 417] width 100 height 21
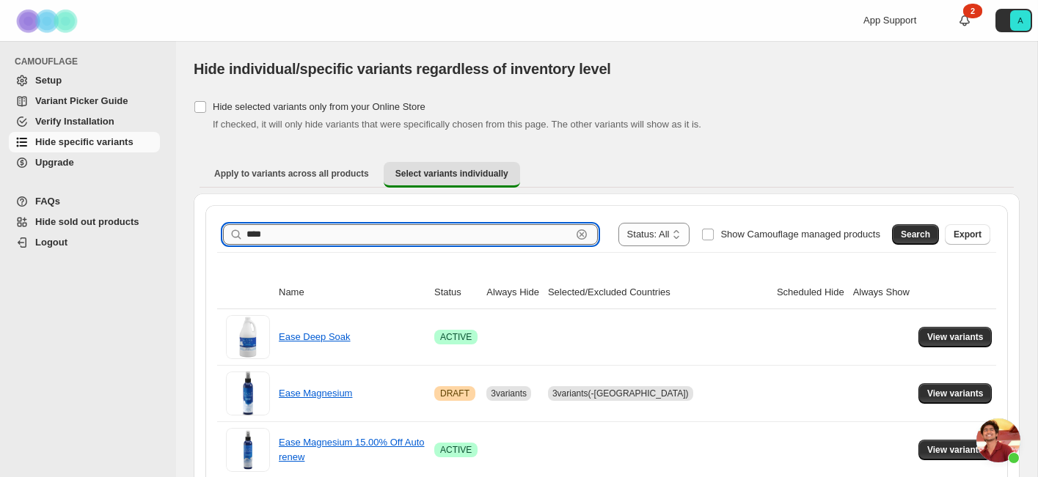
click at [468, 237] on input "****" at bounding box center [408, 234] width 325 height 21
type input "*"
type input "********"
click at [912, 238] on span "Search" at bounding box center [914, 235] width 29 height 12
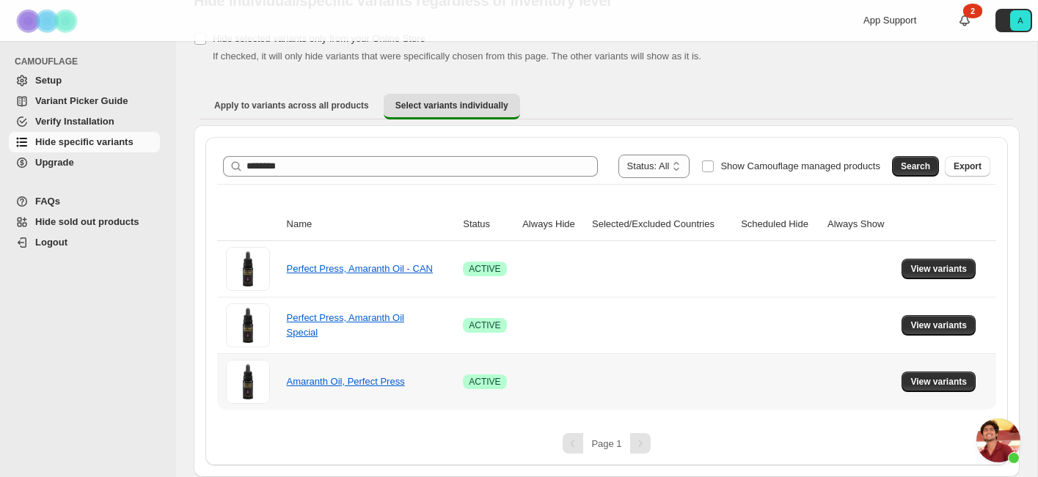
scroll to position [67, 0]
click at [936, 380] on span "View variants" at bounding box center [938, 383] width 56 height 12
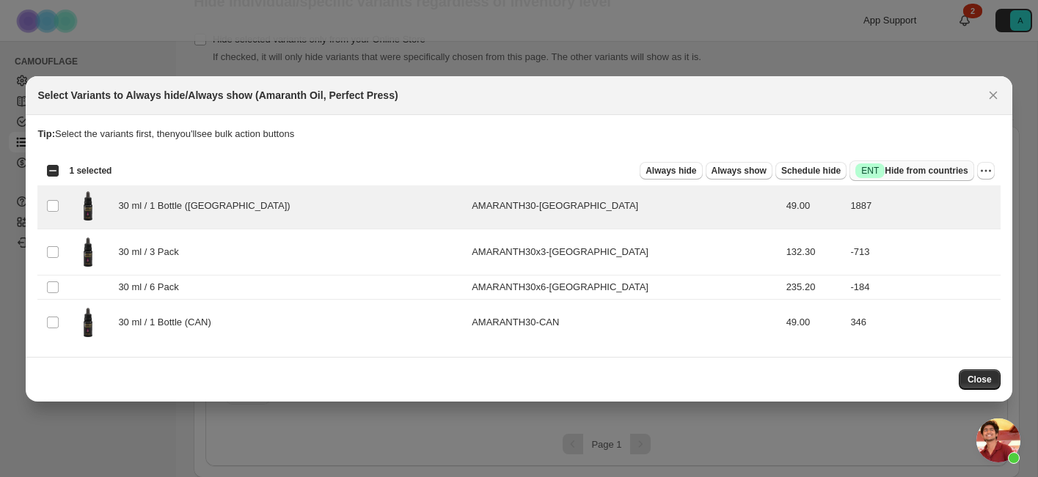
click at [899, 172] on span "Success ENT Hide from countries" at bounding box center [911, 171] width 112 height 15
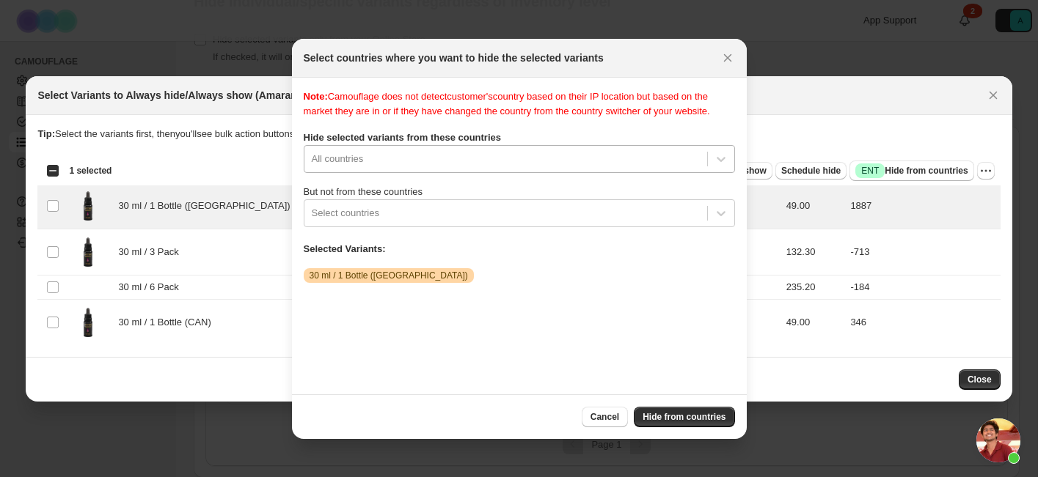
click at [474, 168] on div ":rah:" at bounding box center [506, 159] width 388 height 18
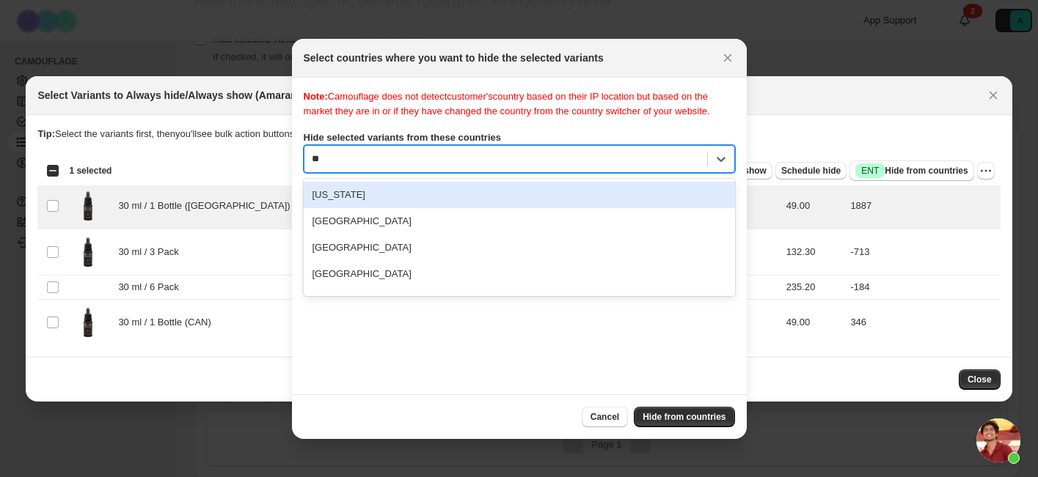
type input "***"
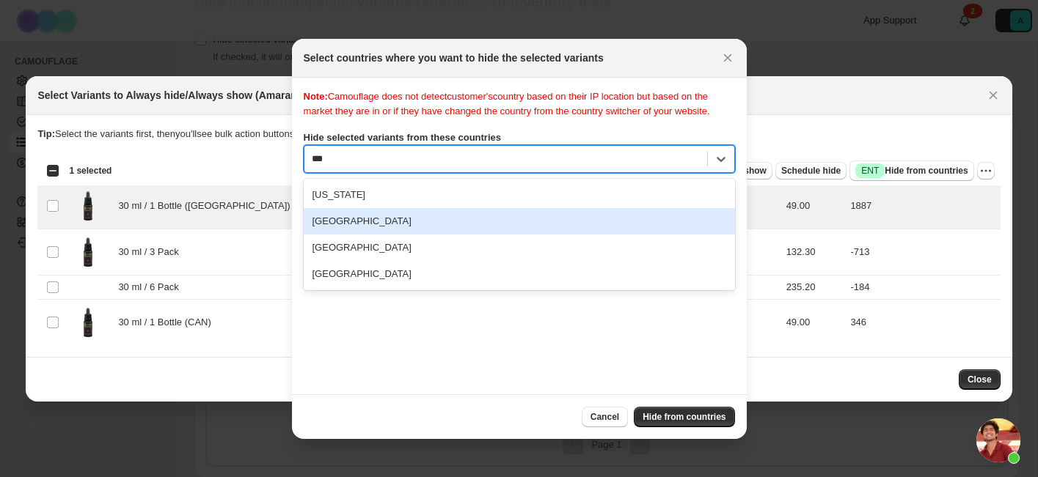
click at [407, 235] on div "[GEOGRAPHIC_DATA]" at bounding box center [519, 221] width 431 height 26
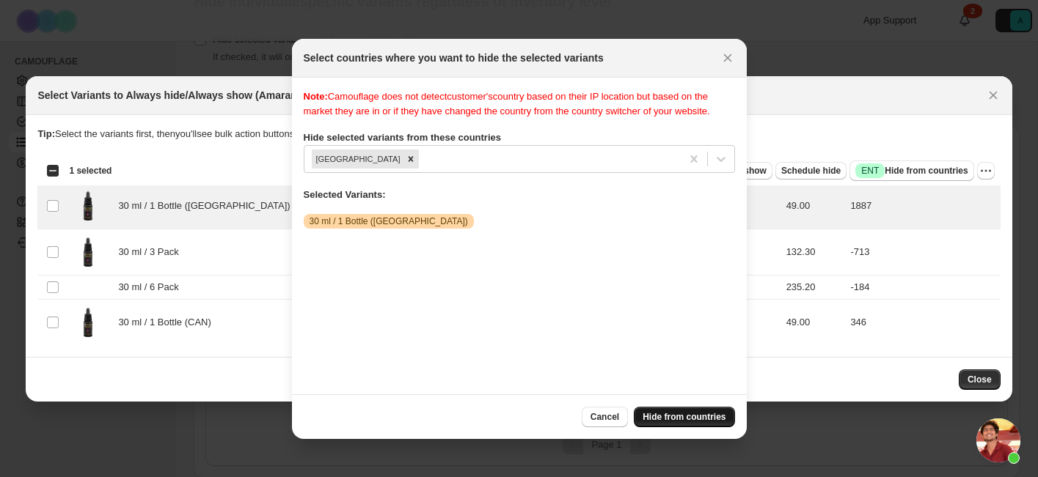
click at [698, 410] on button "Hide from countries" at bounding box center [684, 417] width 100 height 21
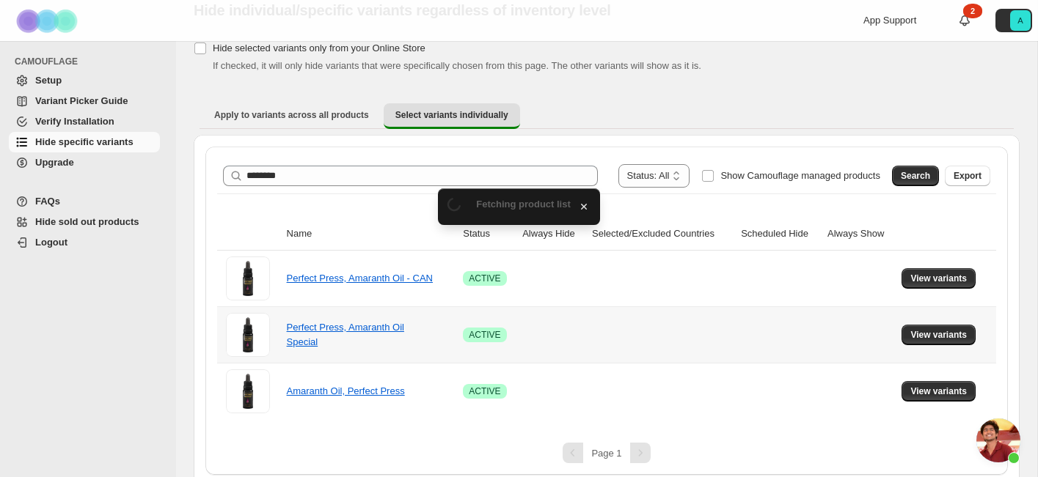
scroll to position [67, 0]
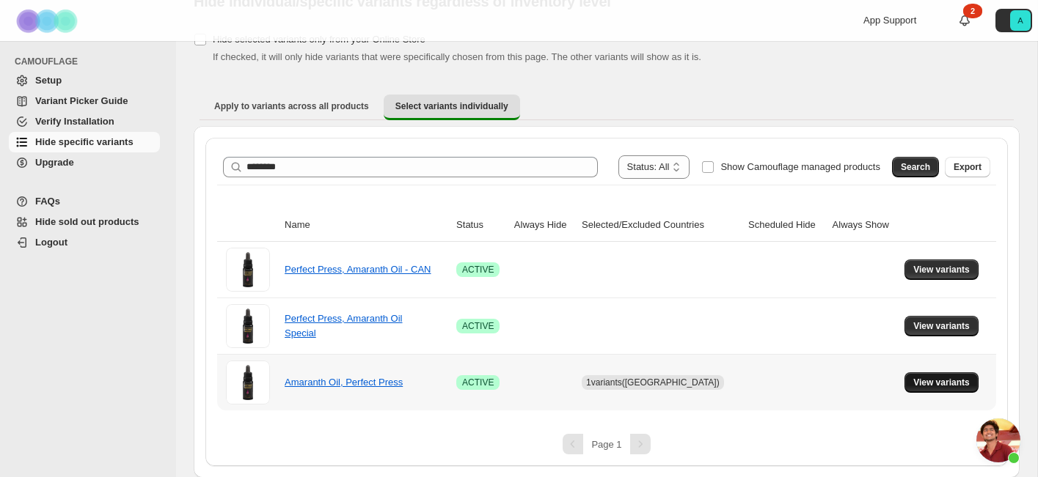
click at [940, 382] on span "View variants" at bounding box center [941, 383] width 56 height 12
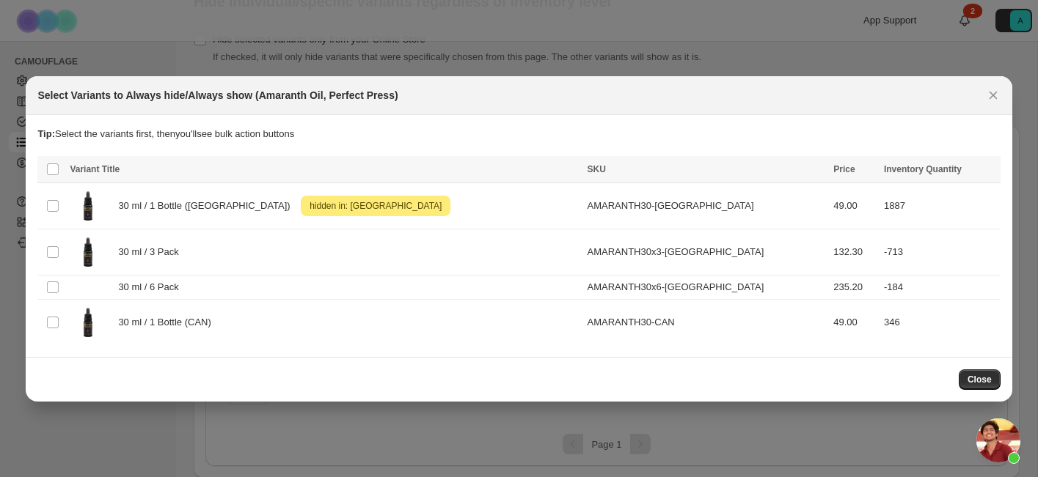
scroll to position [0, 0]
click at [49, 330] on td "Select product variant" at bounding box center [51, 322] width 28 height 46
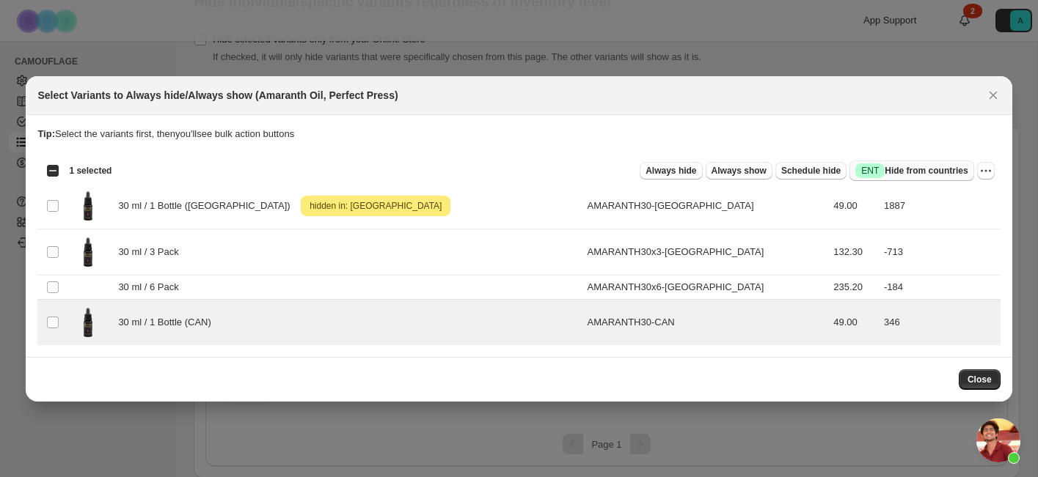
click at [938, 169] on span "Success ENT Hide from countries" at bounding box center [911, 171] width 112 height 15
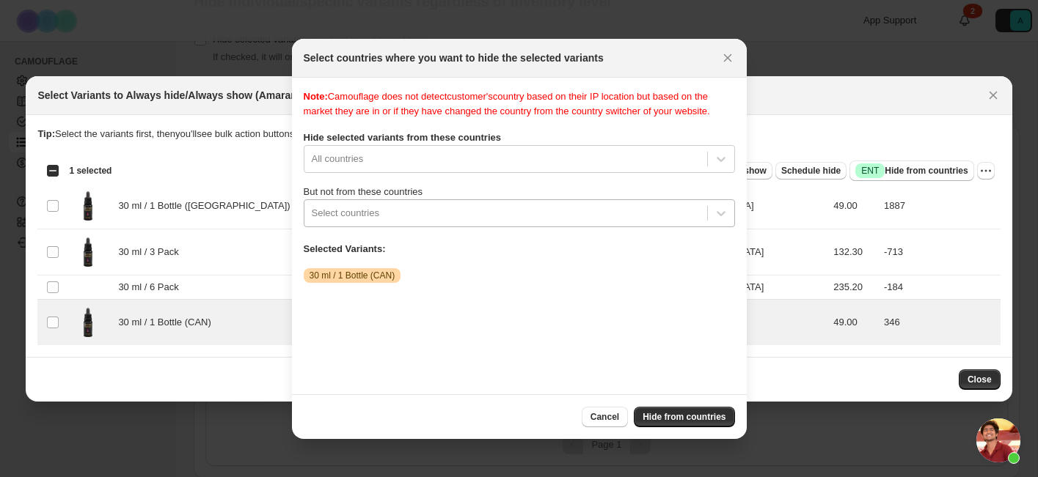
click at [366, 222] on div ":rb9:" at bounding box center [506, 214] width 388 height 18
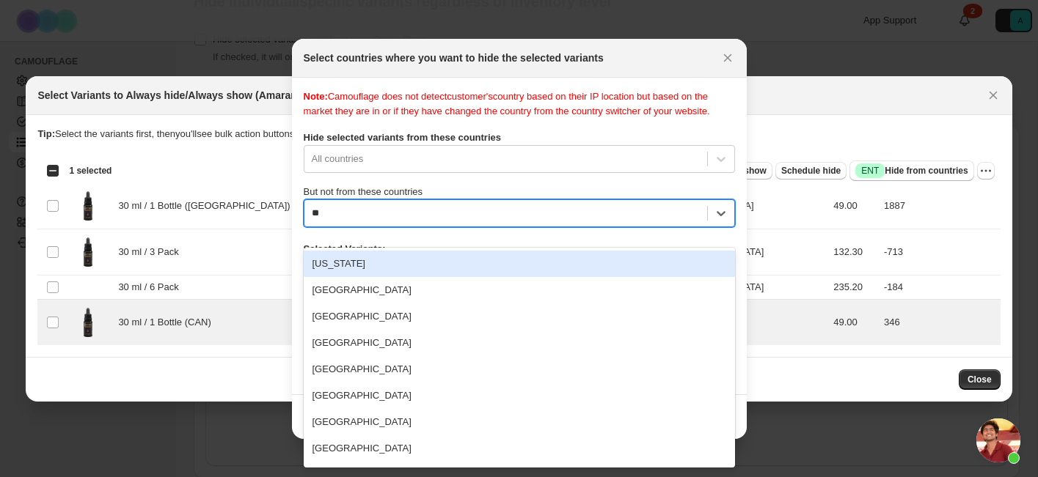
type input "***"
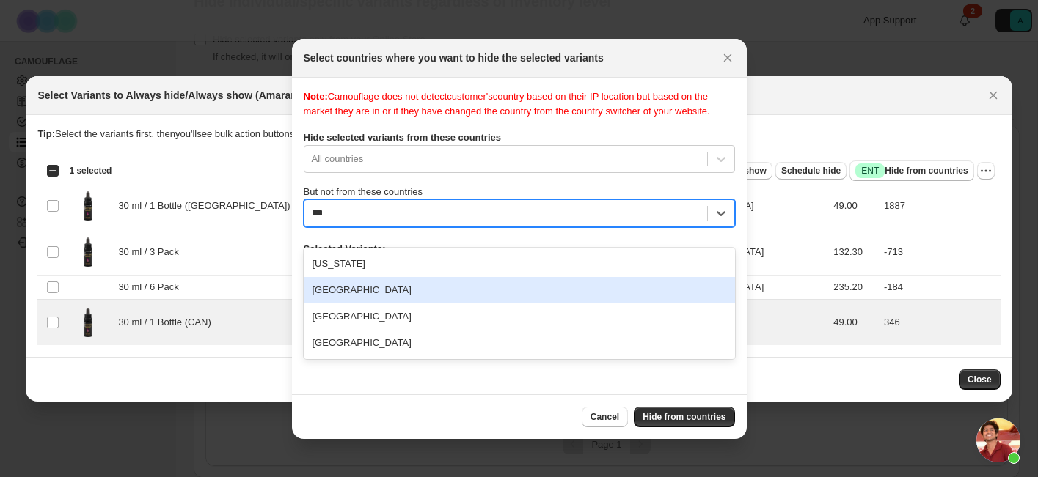
click at [344, 289] on div "[GEOGRAPHIC_DATA]" at bounding box center [519, 290] width 431 height 26
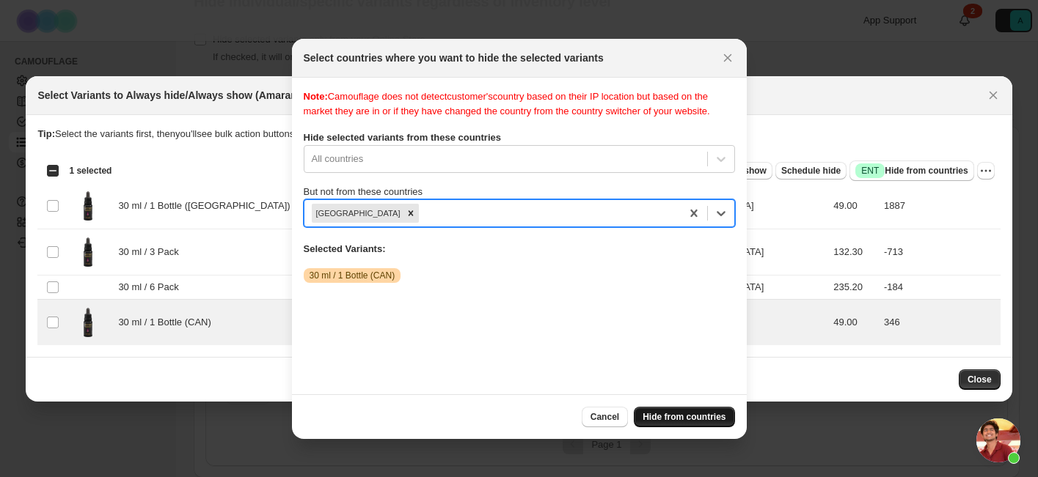
click at [701, 419] on span "Hide from countries" at bounding box center [683, 417] width 83 height 12
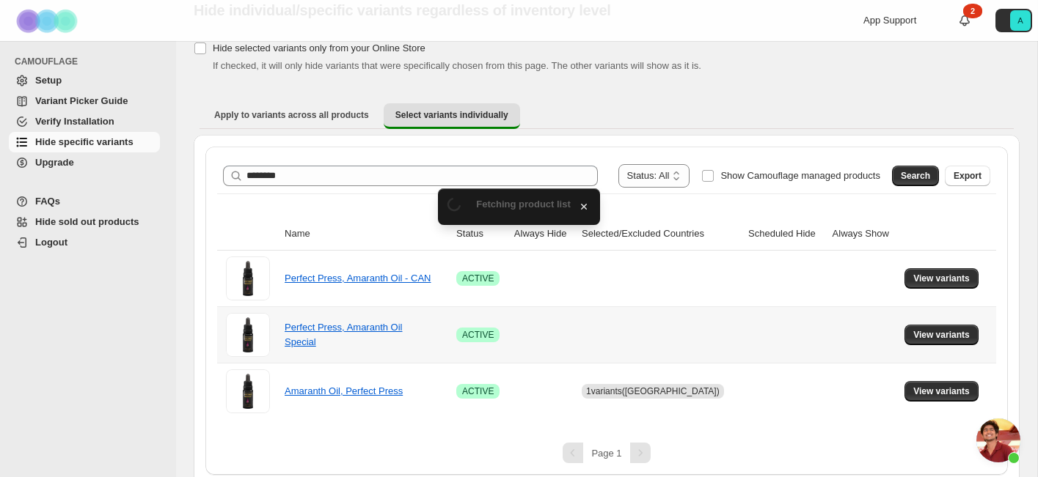
scroll to position [67, 0]
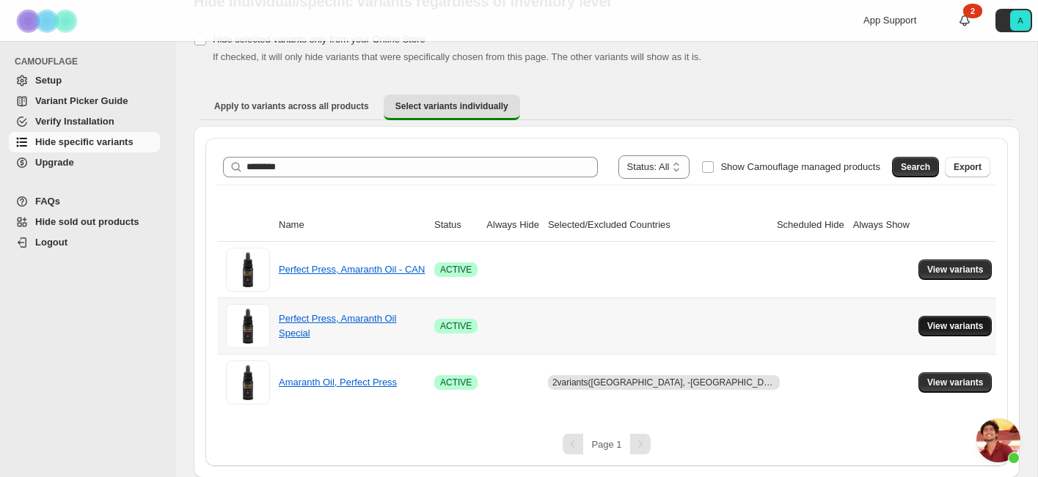
click at [940, 330] on span "View variants" at bounding box center [955, 326] width 56 height 12
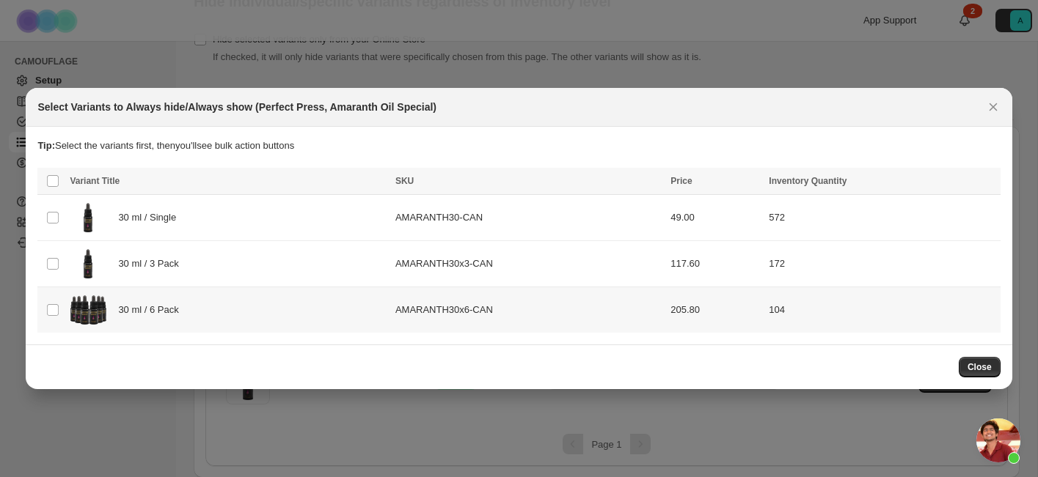
scroll to position [0, 0]
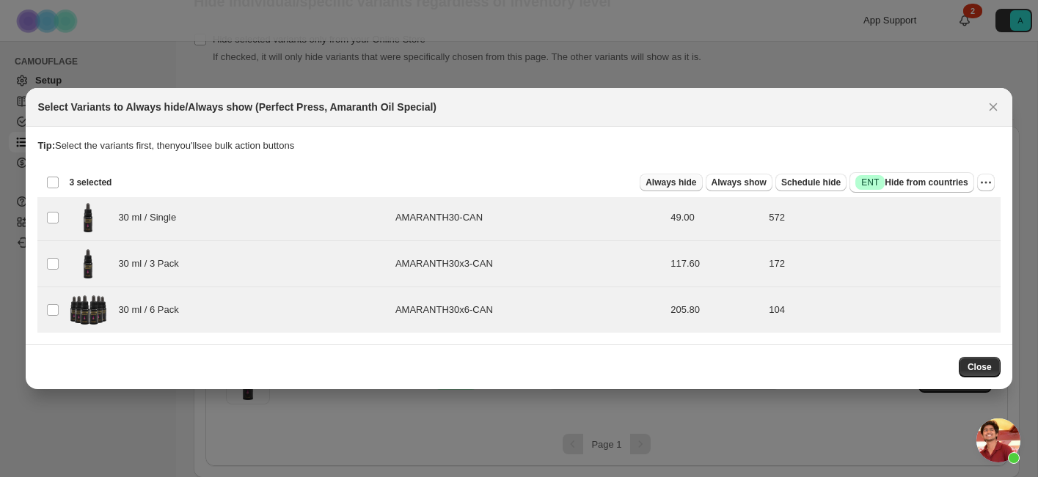
click at [663, 185] on span "Always hide" at bounding box center [670, 183] width 51 height 12
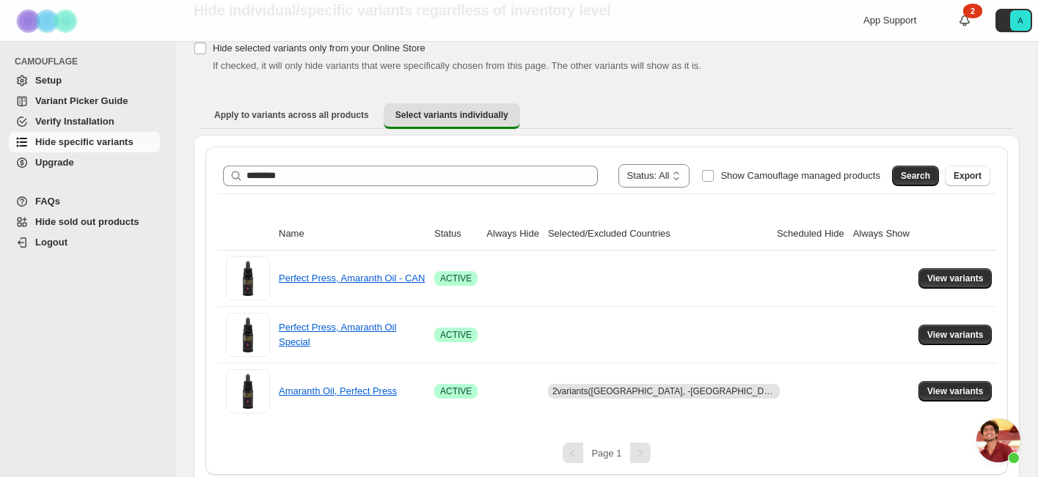
scroll to position [67, 0]
